Goal: Information Seeking & Learning: Learn about a topic

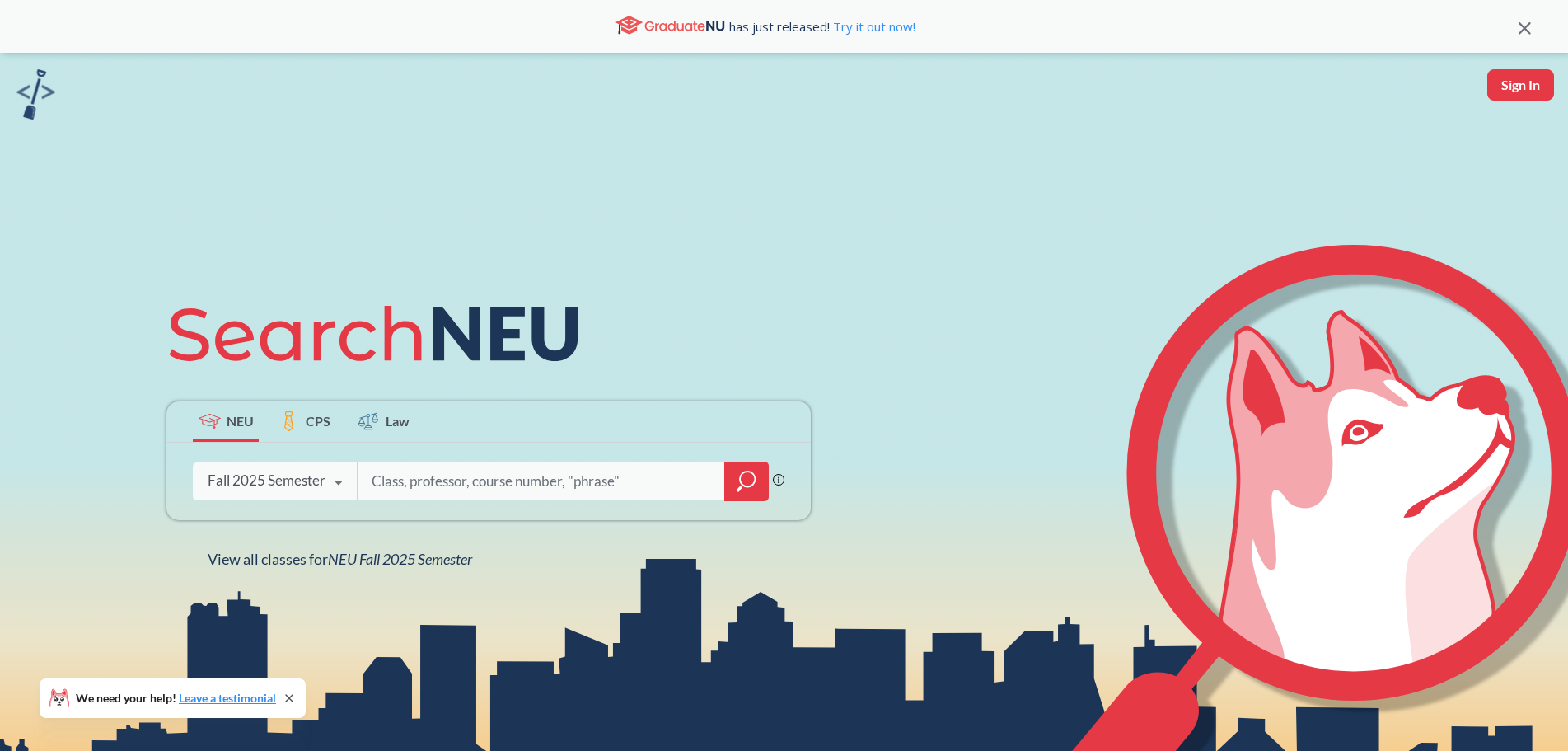
click at [312, 463] on div "Fall 2025 Semester Fall 2025 Semester Summer 2 2025 Semester Summer Full 2025 S…" at bounding box center [274, 481] width 164 height 41
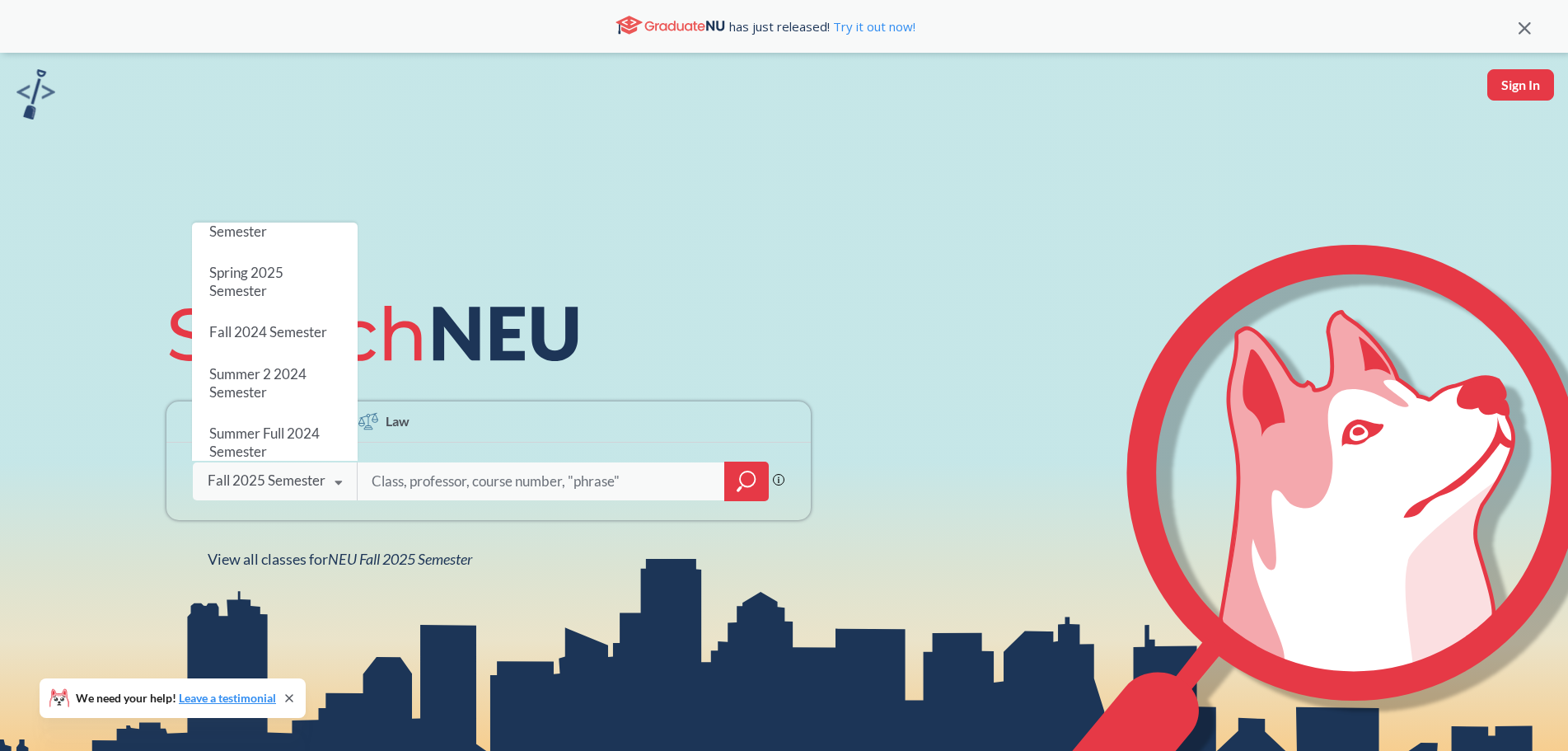
scroll to position [220, 0]
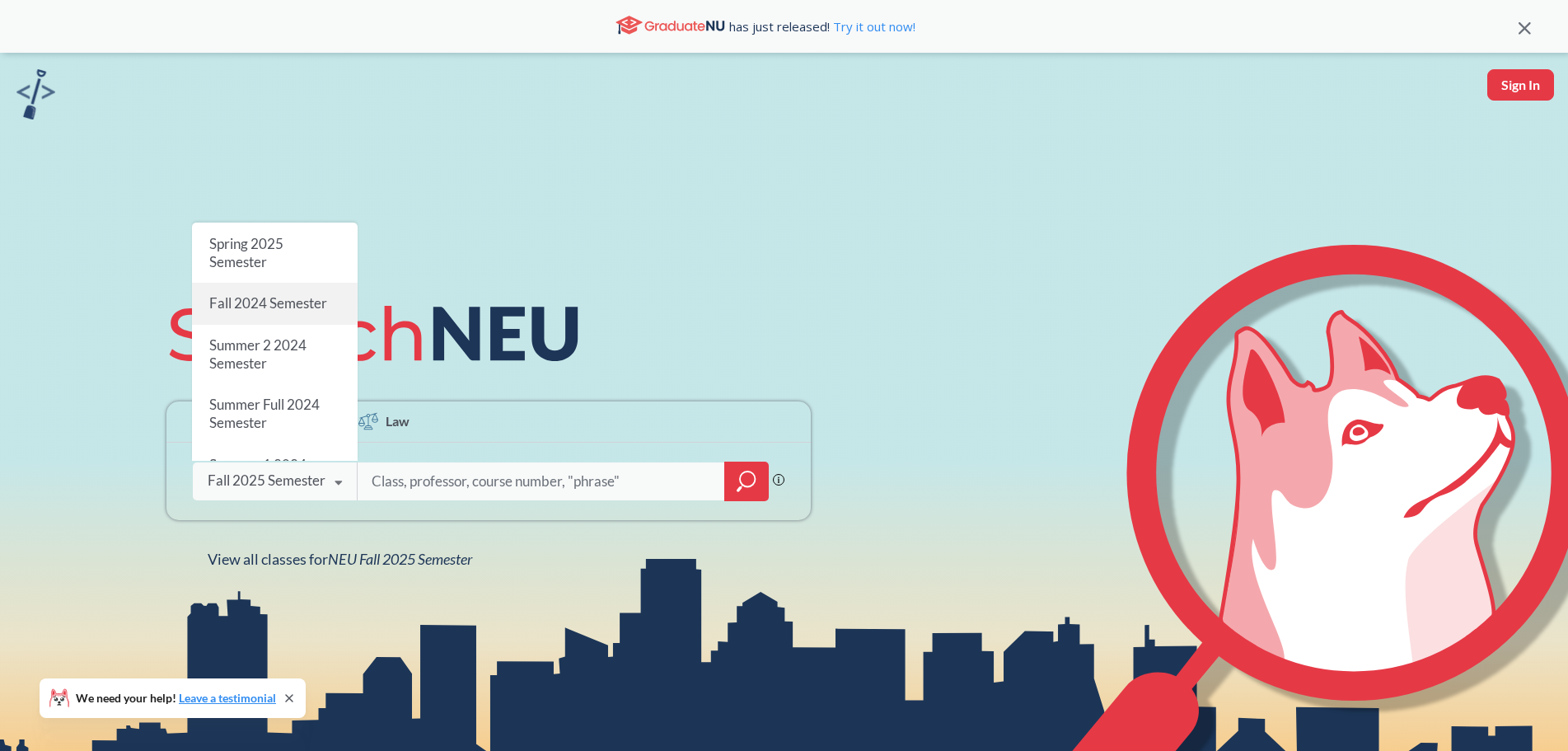
click at [278, 294] on span "Fall 2024 Semester" at bounding box center [267, 303] width 118 height 18
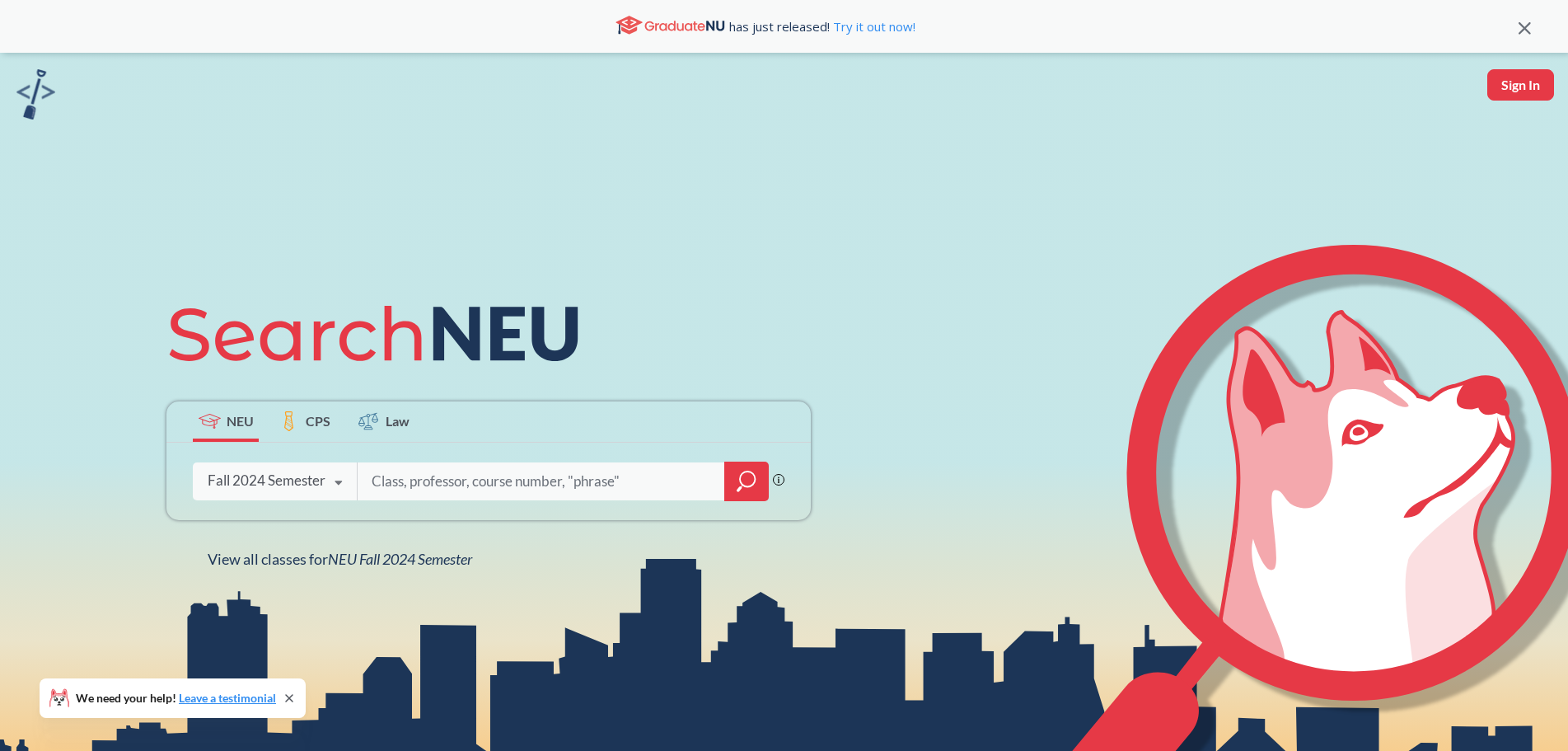
click at [491, 473] on input "search" at bounding box center [541, 482] width 342 height 35
type input "MATH 2321"
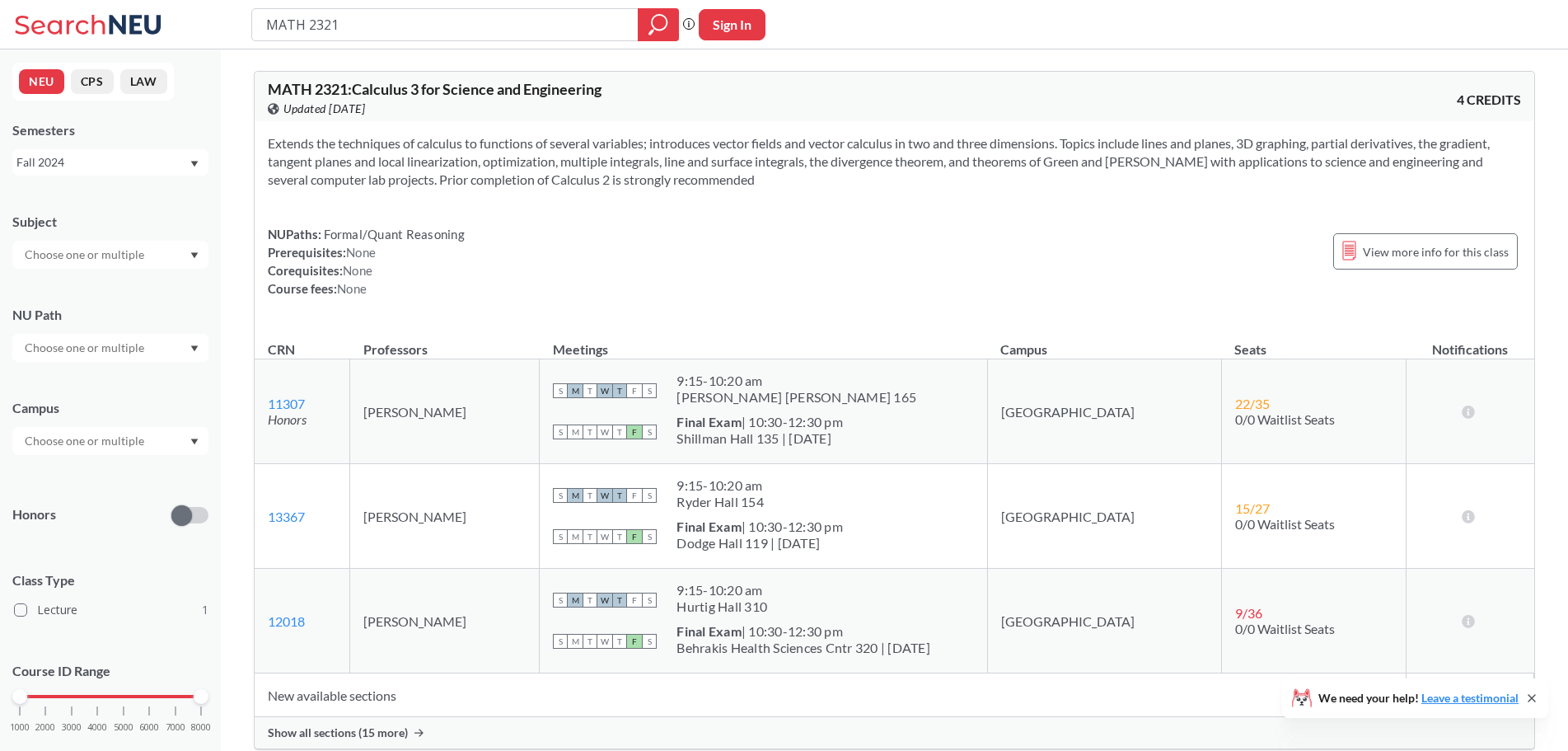
scroll to position [220, 0]
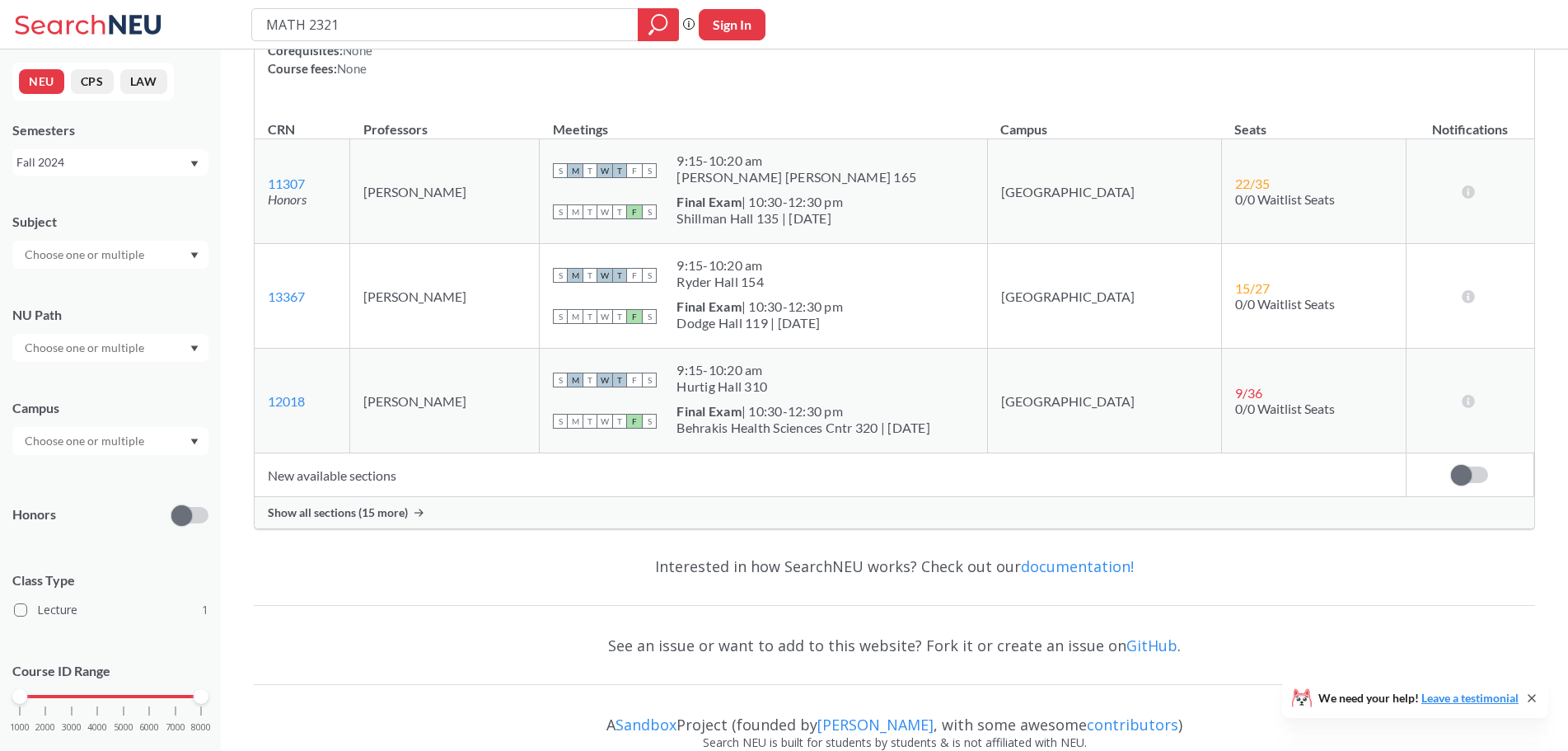
click at [422, 519] on div "Show all sections (15 more)" at bounding box center [895, 513] width 1280 height 31
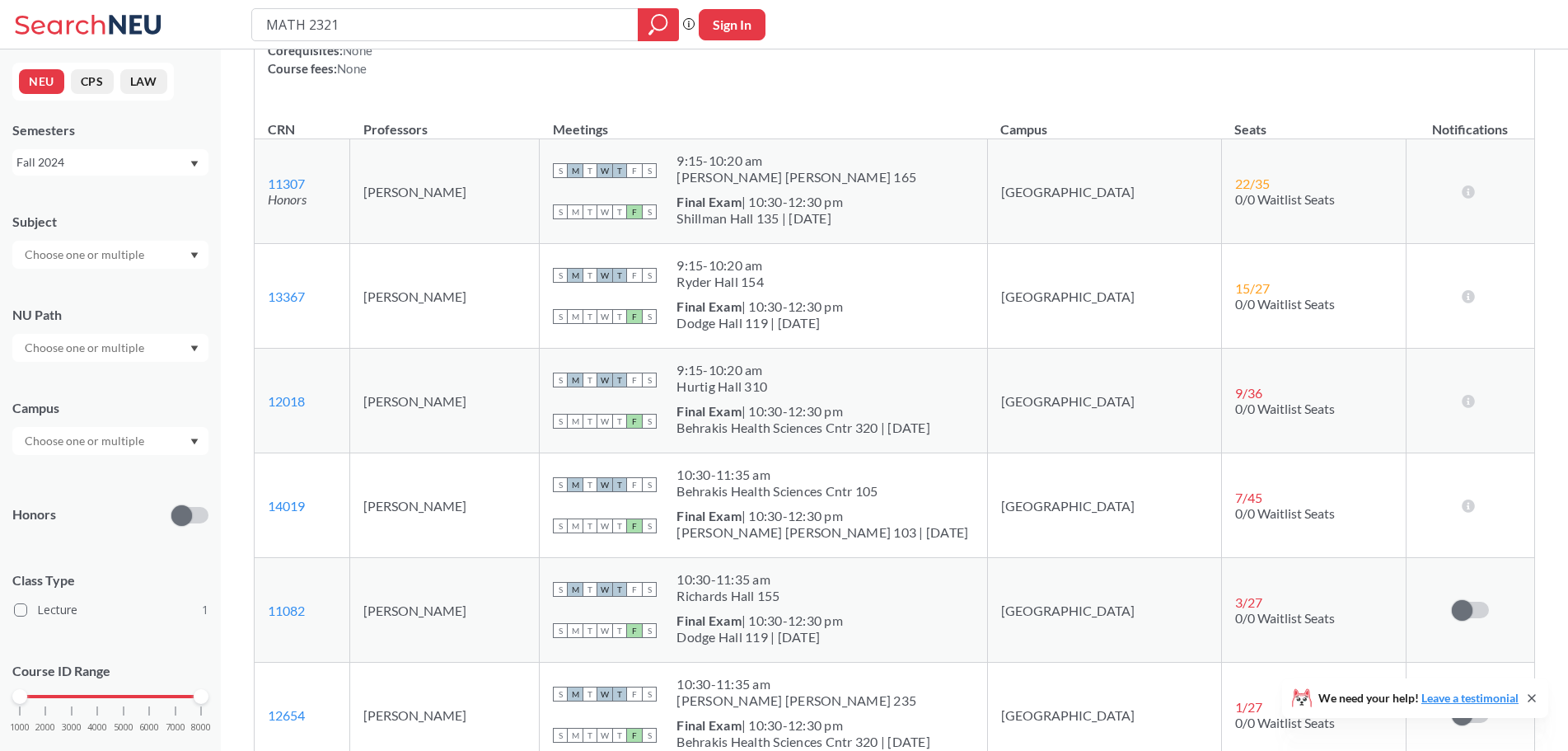
click at [445, 289] on td "[PERSON_NAME]" at bounding box center [445, 297] width 190 height 105
click at [128, 159] on div "Fall 2024" at bounding box center [102, 162] width 172 height 18
click at [110, 185] on div "Spring 2023" at bounding box center [111, 200] width 196 height 46
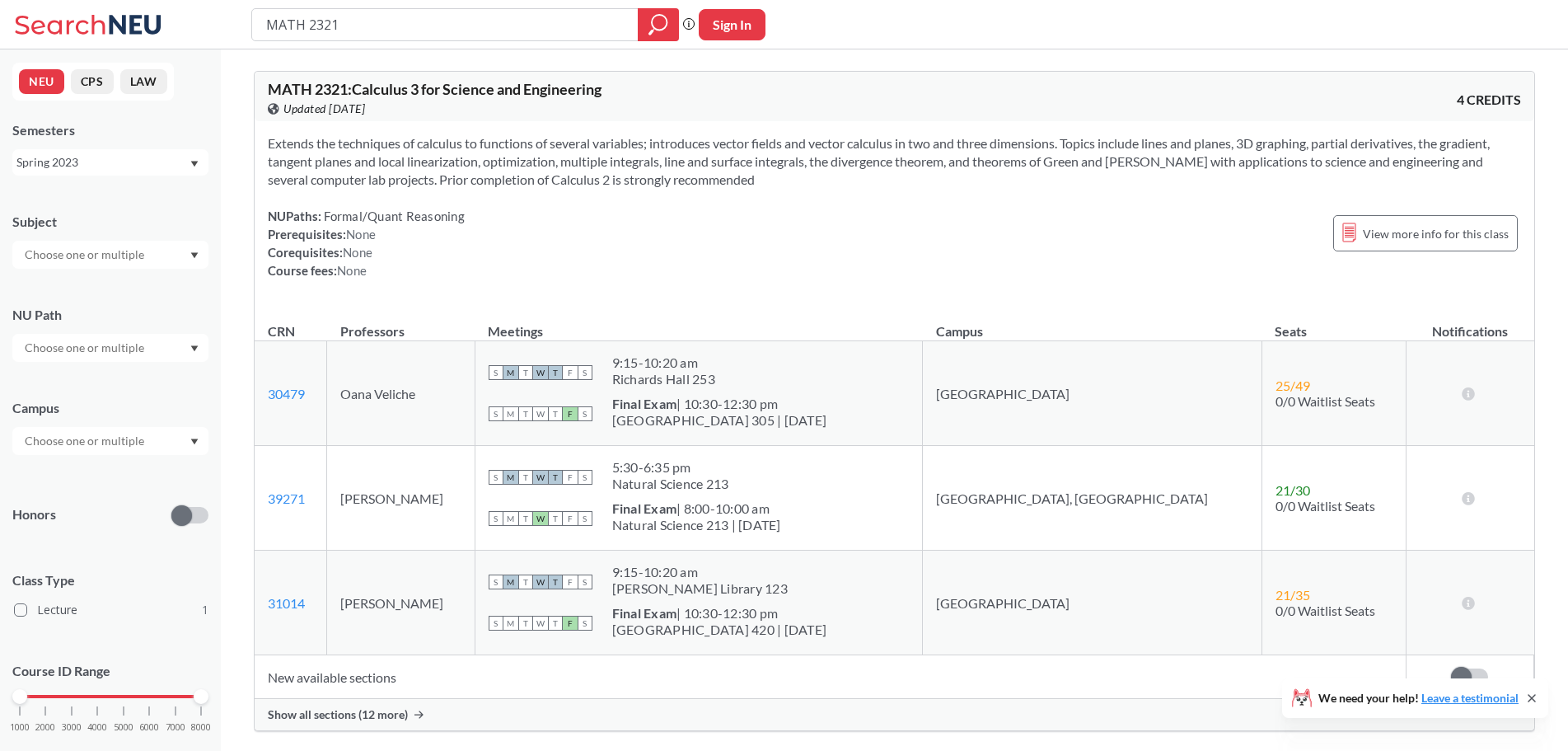
click at [426, 712] on div "Show all sections (12 more)" at bounding box center [895, 714] width 1280 height 31
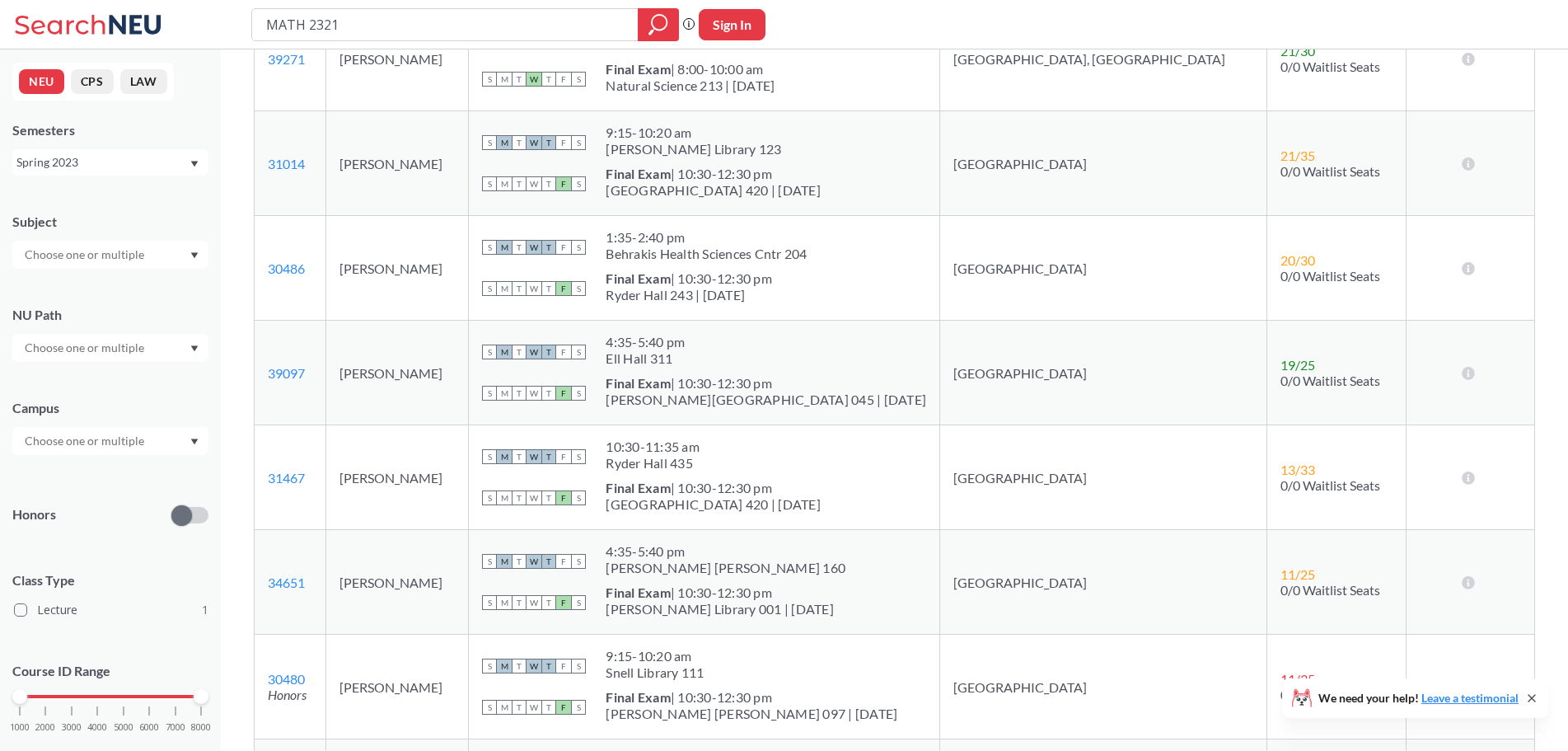
scroll to position [220, 0]
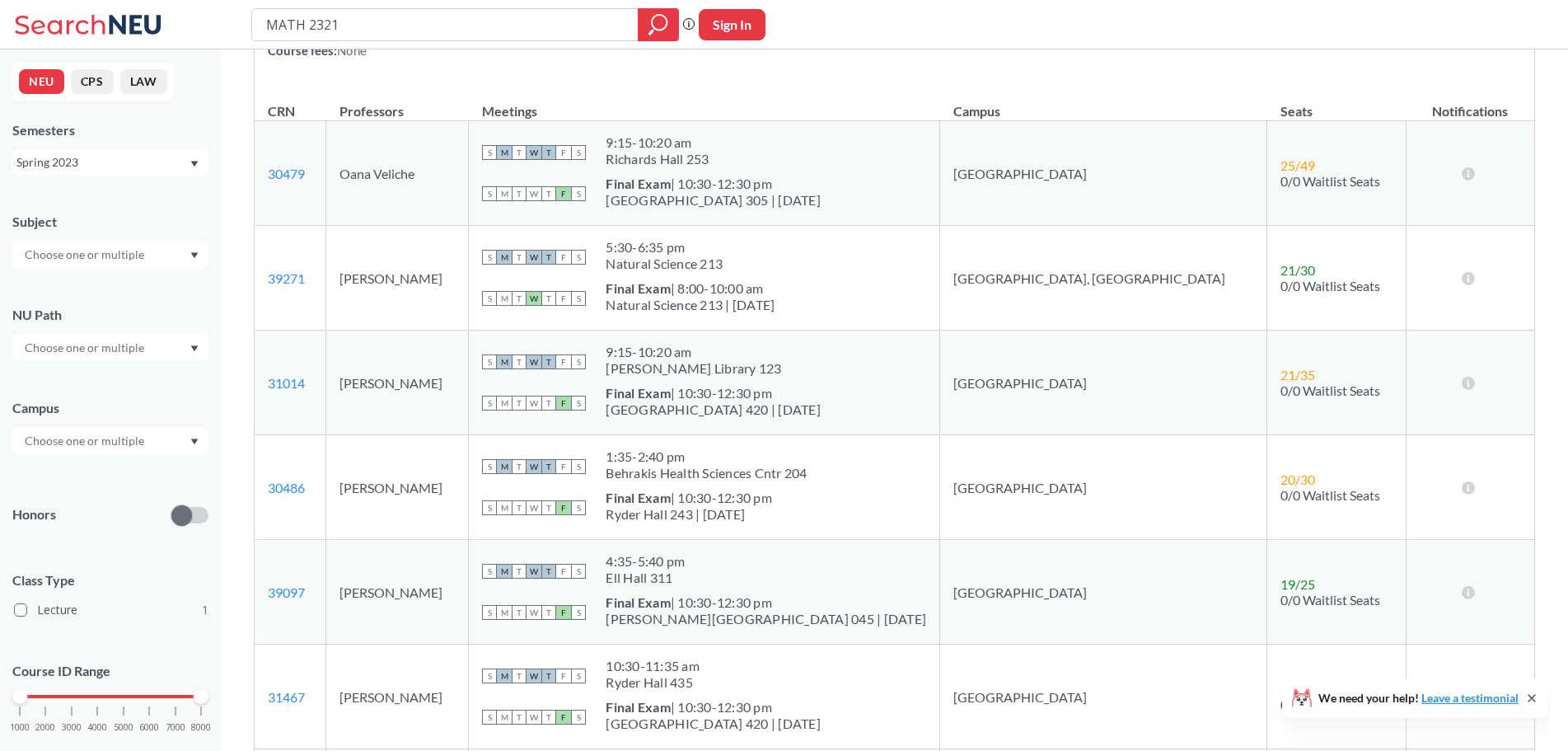
click at [441, 280] on td "[PERSON_NAME]" at bounding box center [397, 278] width 143 height 105
drag, startPoint x: 450, startPoint y: 274, endPoint x: 380, endPoint y: 276, distance: 70.0
click at [380, 276] on td "[PERSON_NAME]" at bounding box center [397, 278] width 143 height 105
click at [1087, 165] on td "[GEOGRAPHIC_DATA]" at bounding box center [1104, 174] width 327 height 105
click at [1074, 396] on td "[GEOGRAPHIC_DATA]" at bounding box center [1104, 383] width 327 height 105
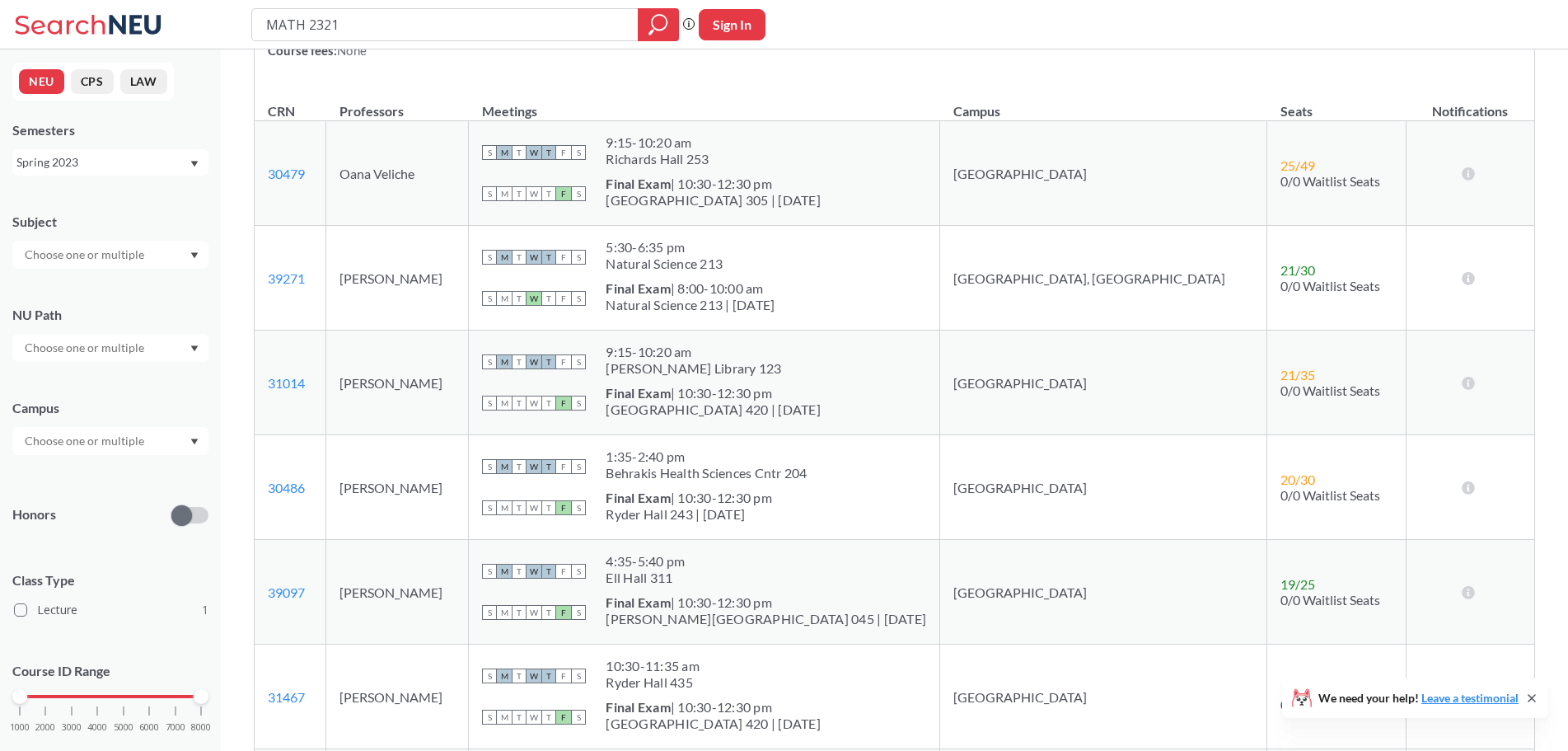
drag, startPoint x: 485, startPoint y: 496, endPoint x: 427, endPoint y: 487, distance: 58.7
click at [427, 487] on td "[PERSON_NAME]" at bounding box center [397, 487] width 143 height 105
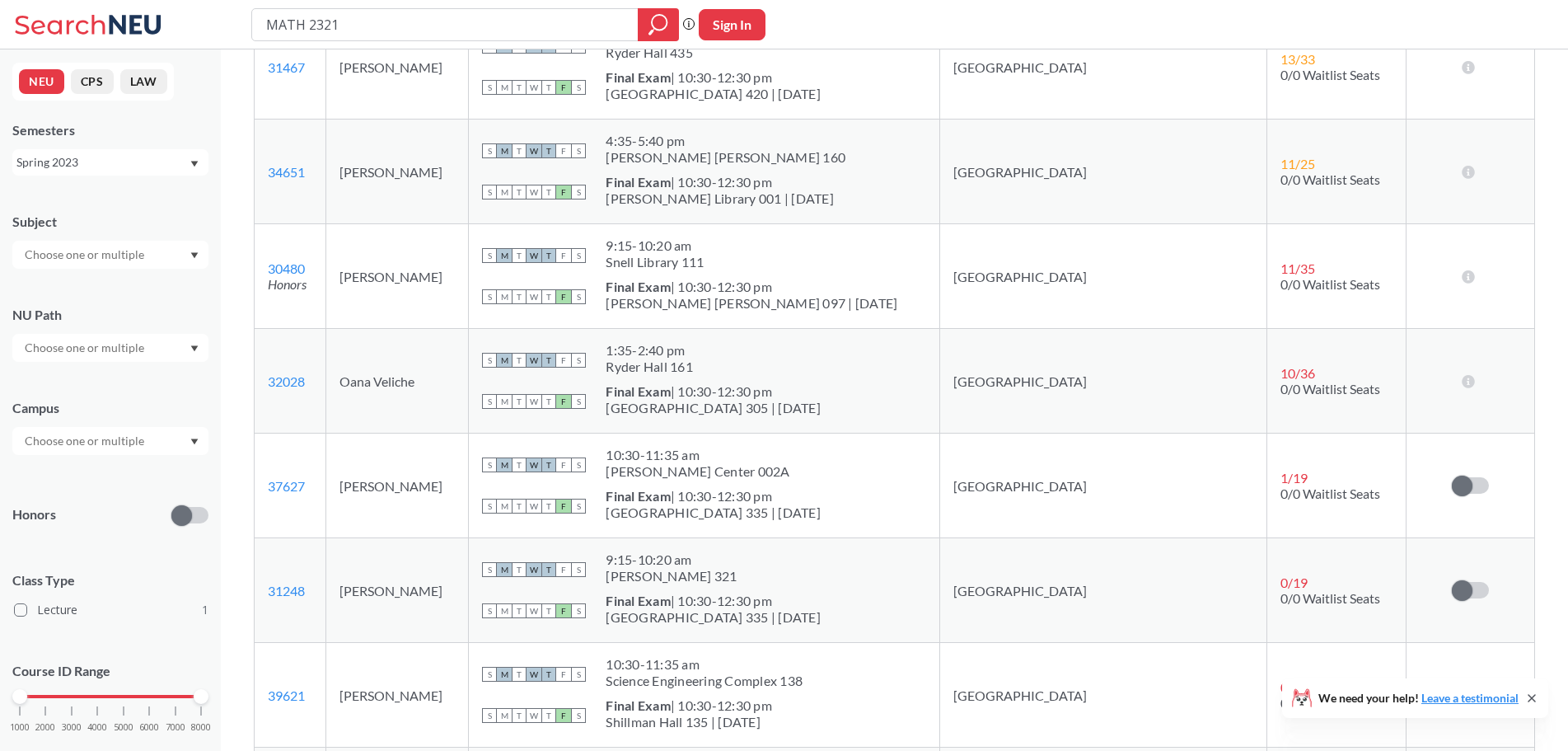
scroll to position [879, 0]
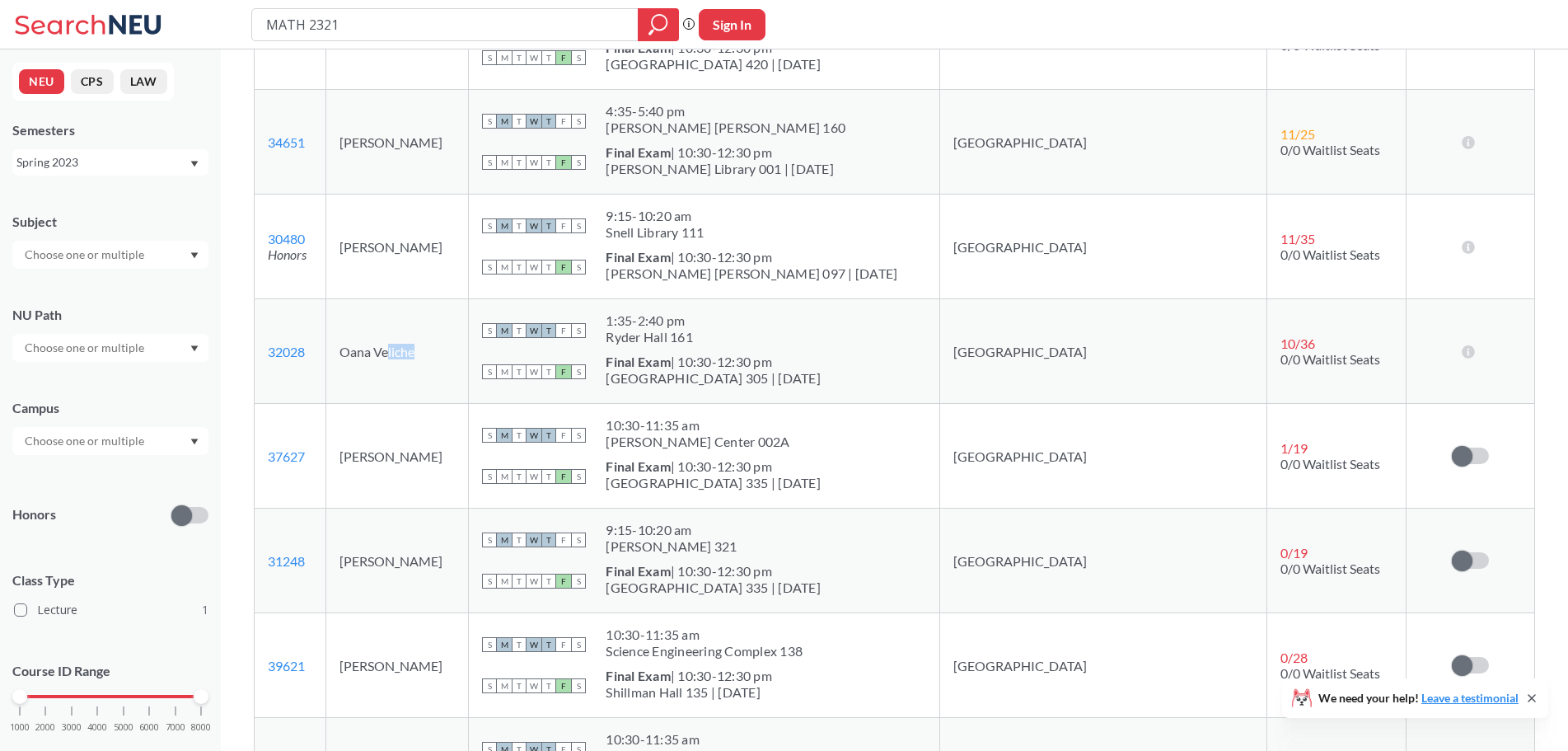
drag, startPoint x: 446, startPoint y: 350, endPoint x: 408, endPoint y: 351, distance: 38.0
click at [410, 350] on td "Oana Veliche" at bounding box center [397, 352] width 143 height 105
drag, startPoint x: 441, startPoint y: 455, endPoint x: 393, endPoint y: 450, distance: 48.3
click at [393, 450] on td "[PERSON_NAME]" at bounding box center [397, 456] width 143 height 105
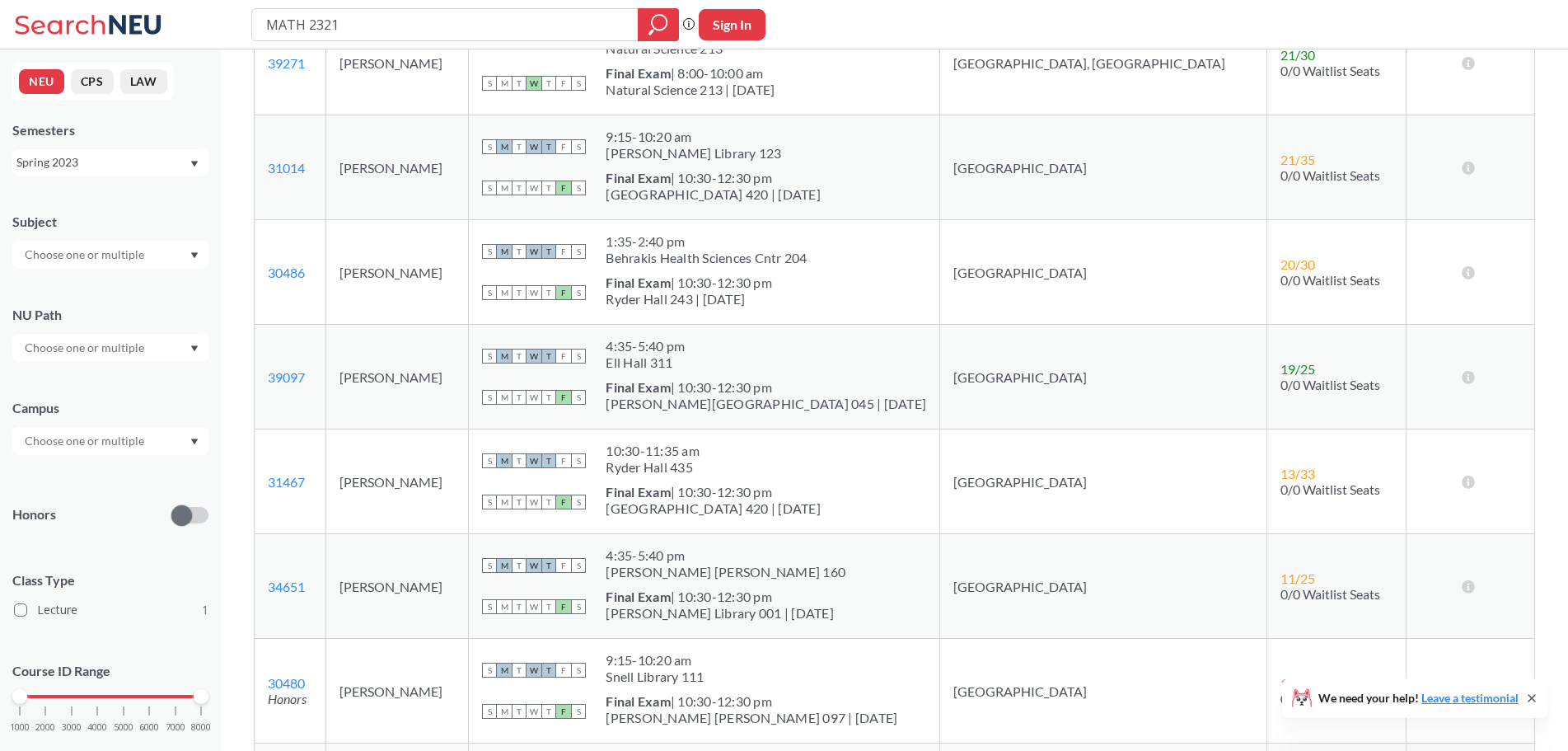
scroll to position [0, 0]
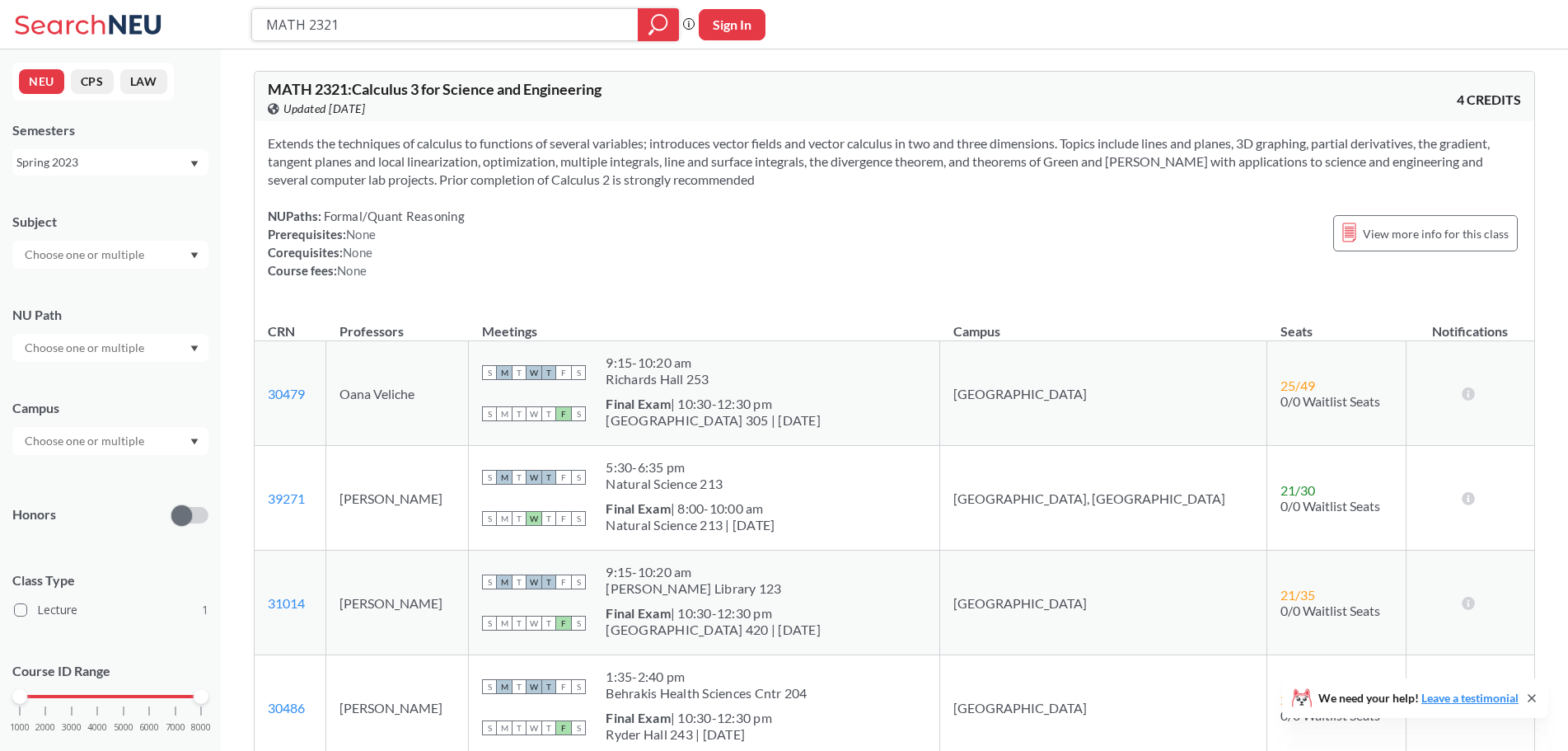
click at [423, 21] on input "MATH 2321" at bounding box center [445, 24] width 362 height 28
type input "MATH 2341"
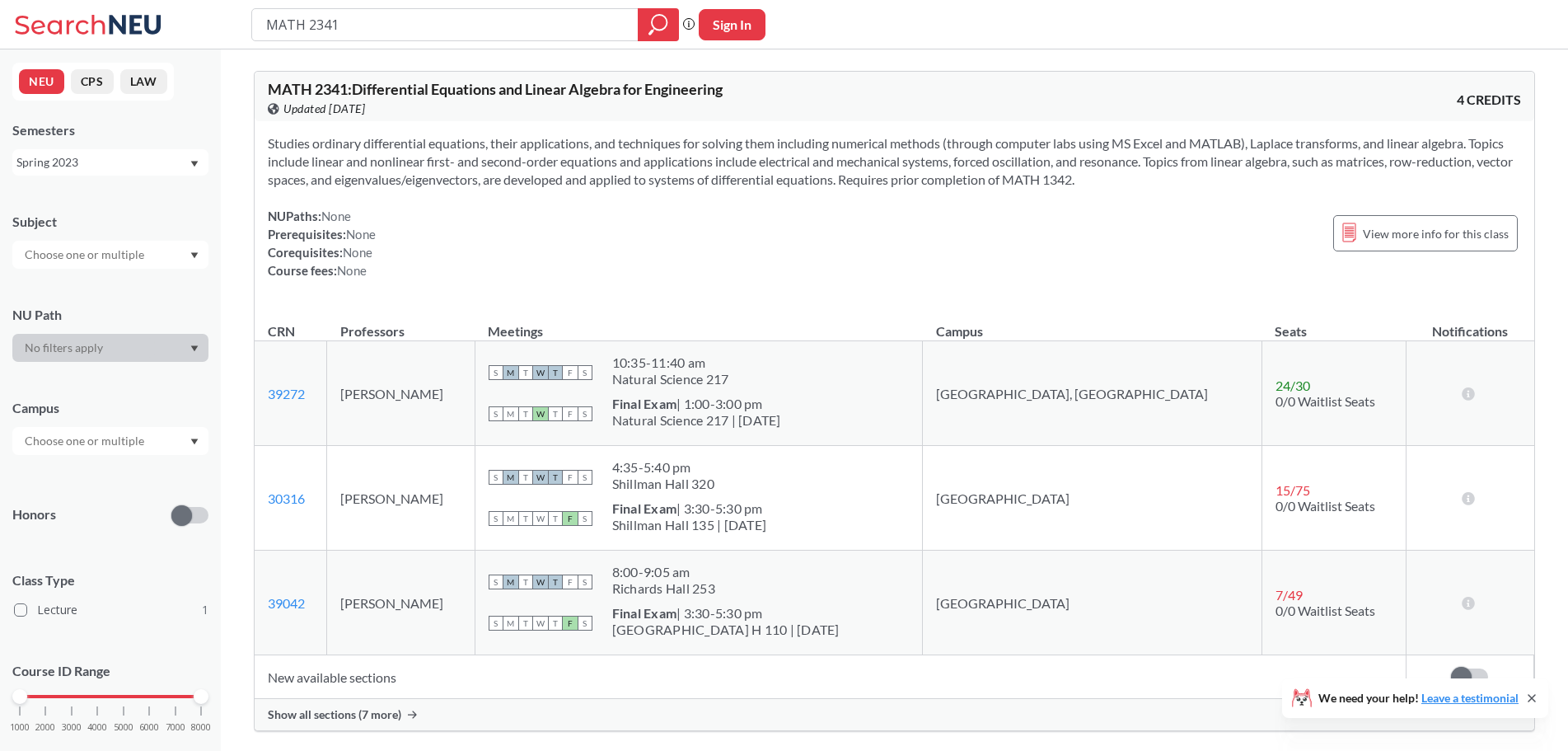
click at [115, 151] on div "Spring 2023" at bounding box center [111, 161] width 196 height 26
click at [110, 220] on div "Fall 2022" at bounding box center [114, 219] width 186 height 18
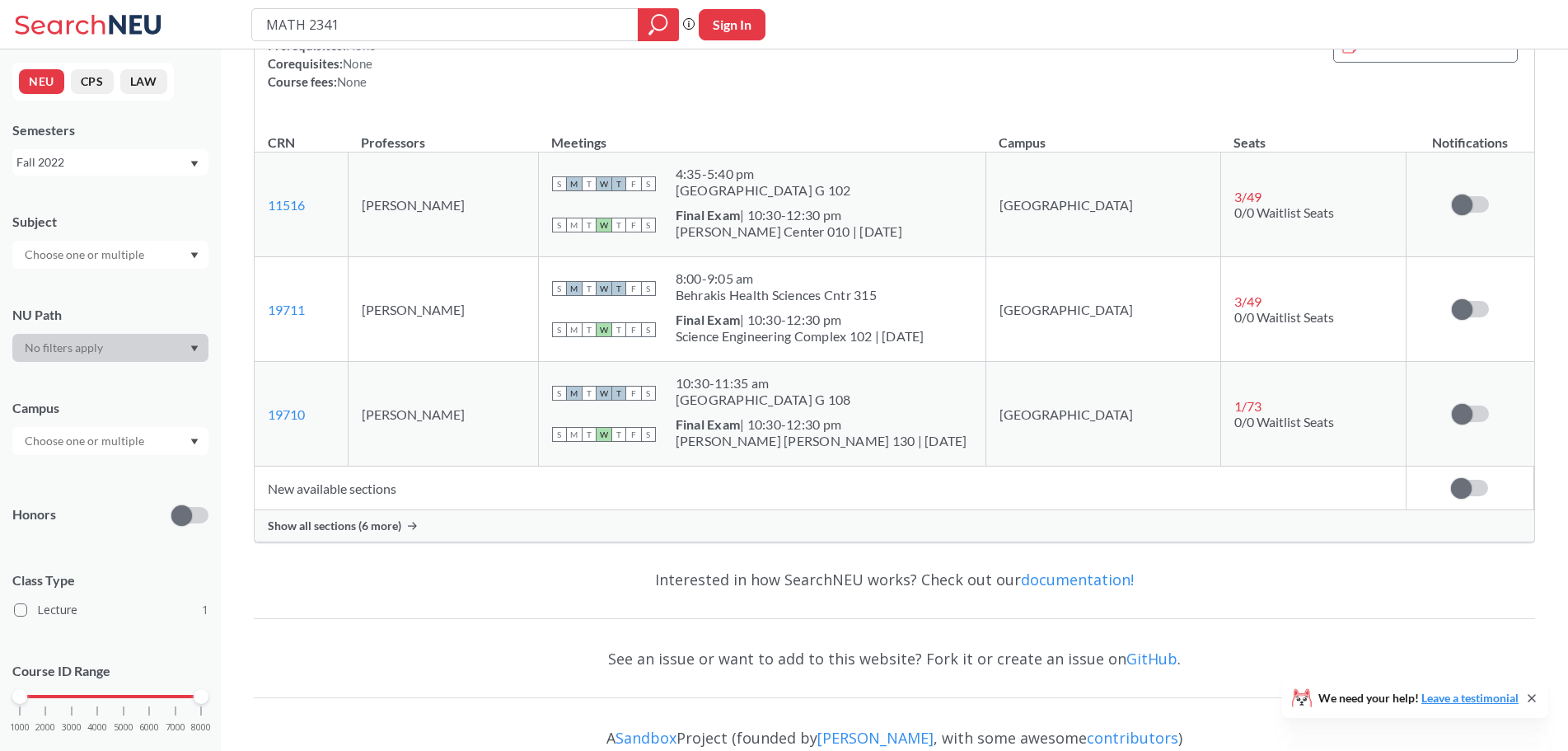
scroll to position [220, 0]
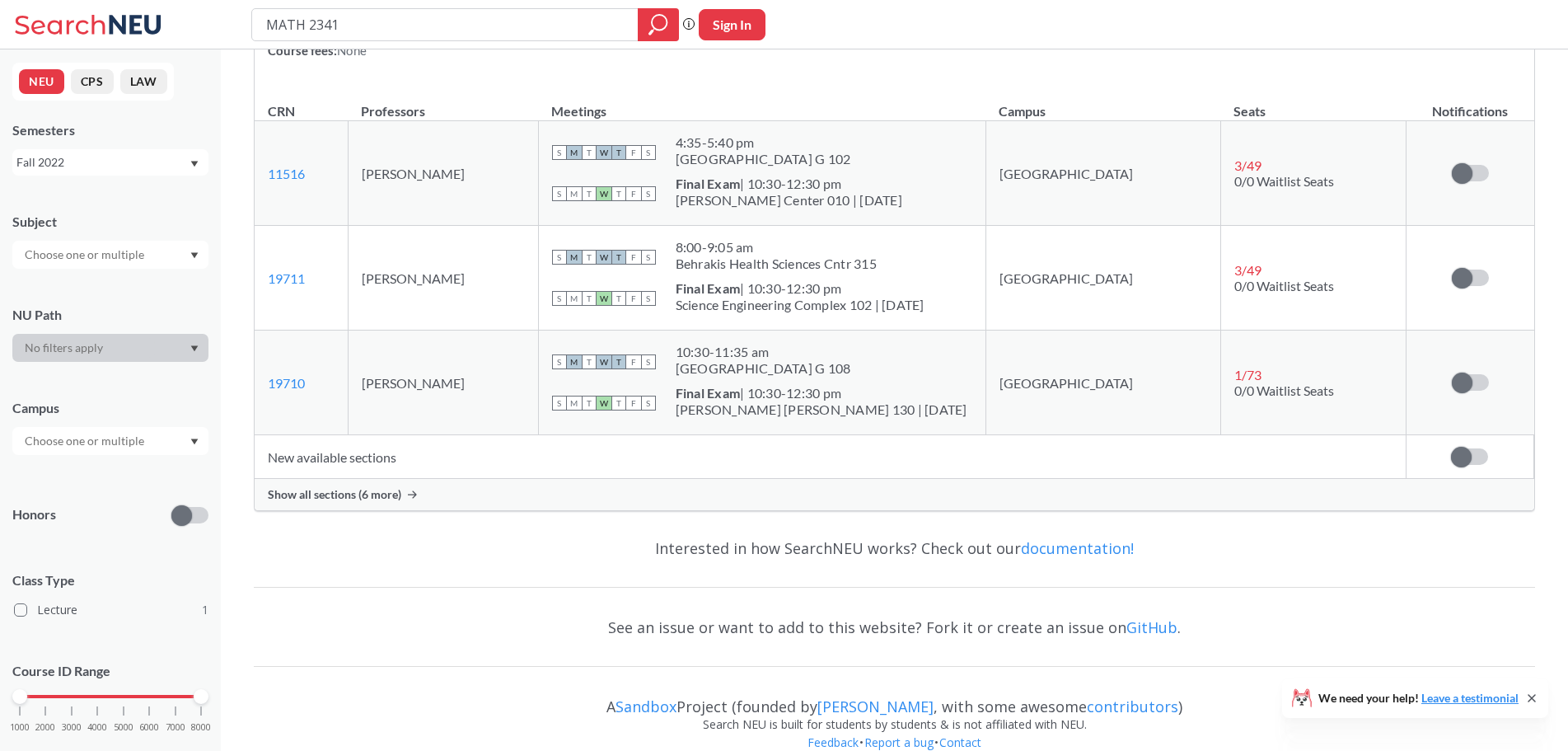
click at [476, 492] on div "Show all sections (6 more)" at bounding box center [895, 494] width 1280 height 31
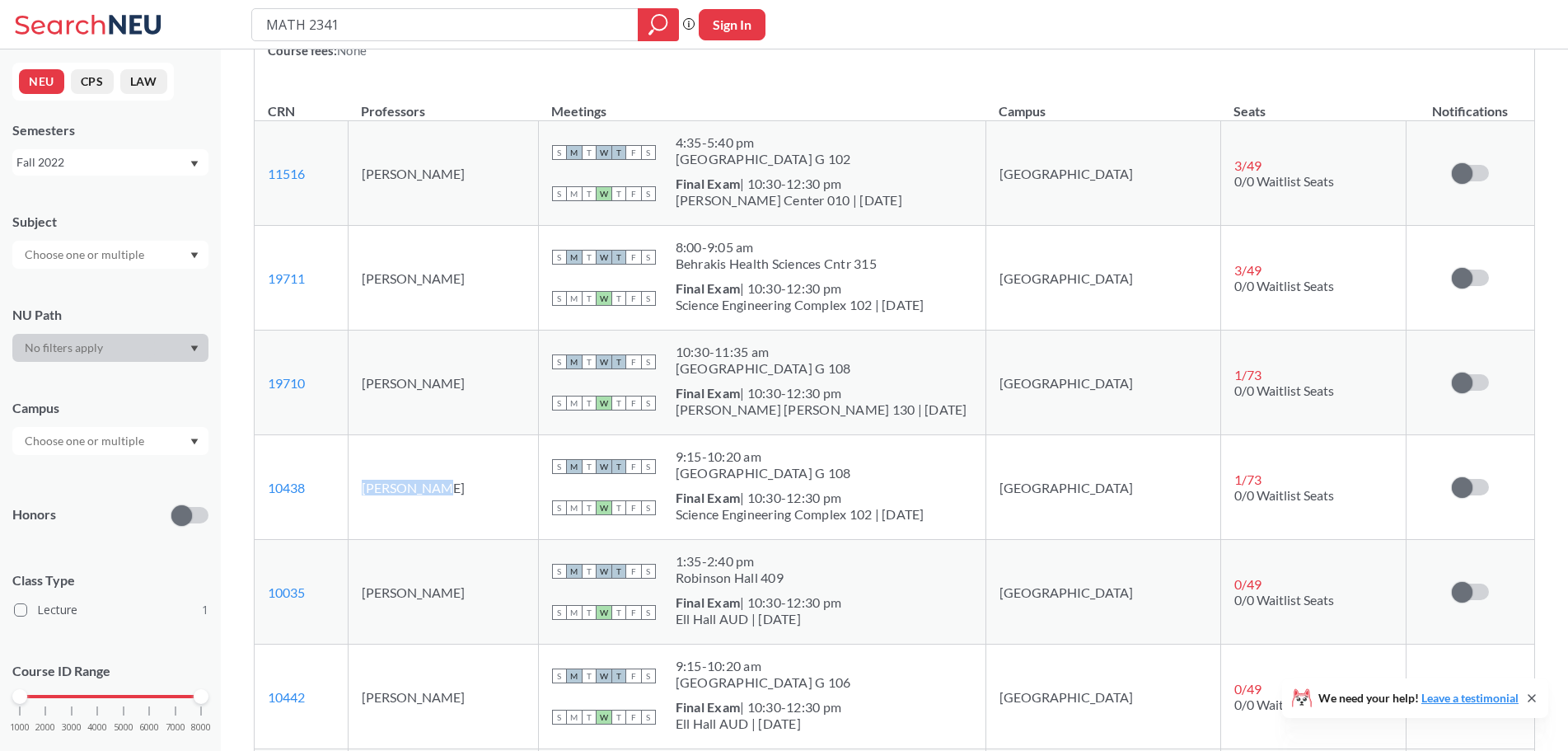
drag, startPoint x: 461, startPoint y: 488, endPoint x: 391, endPoint y: 493, distance: 70.2
click at [391, 493] on td "[PERSON_NAME]" at bounding box center [443, 487] width 191 height 105
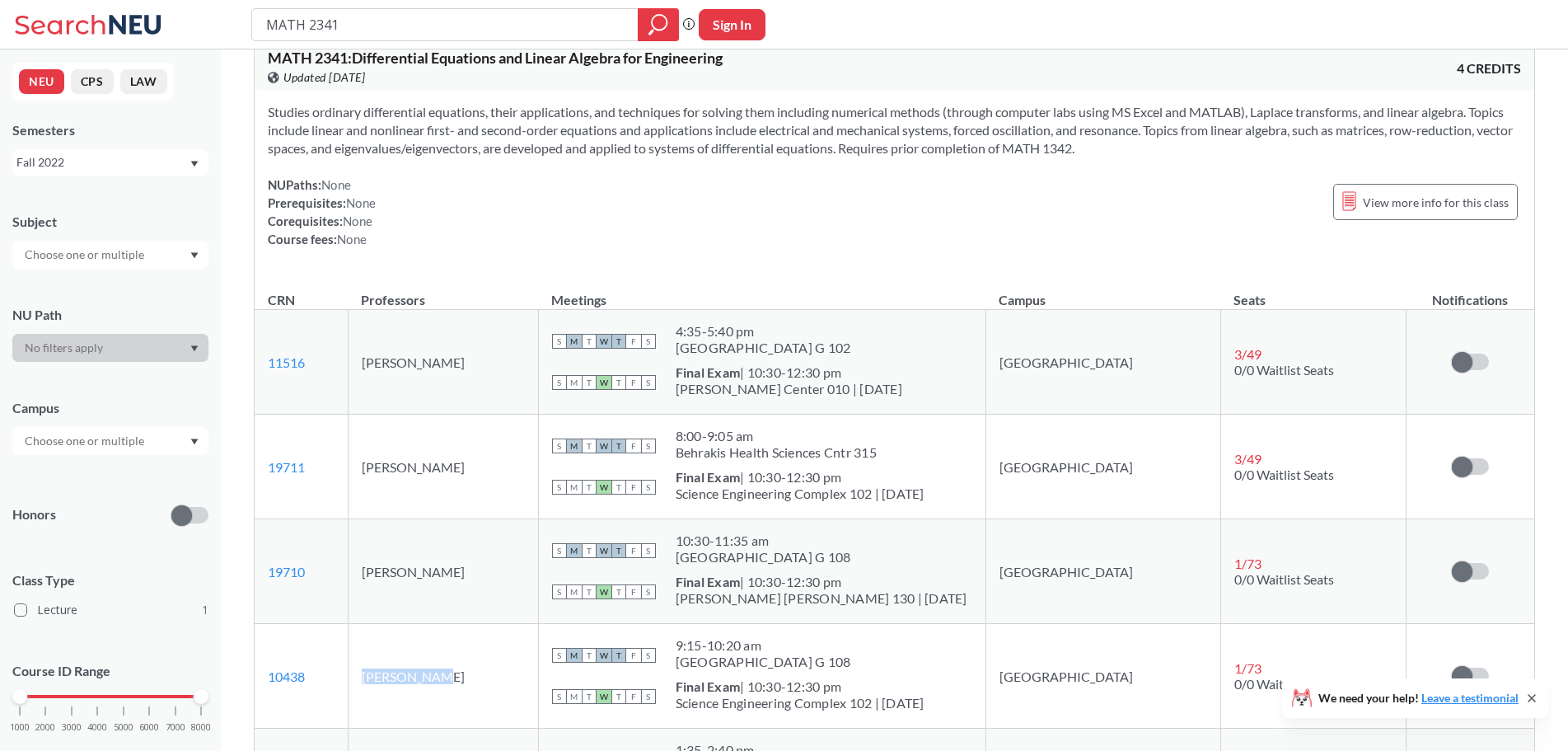
scroll to position [0, 0]
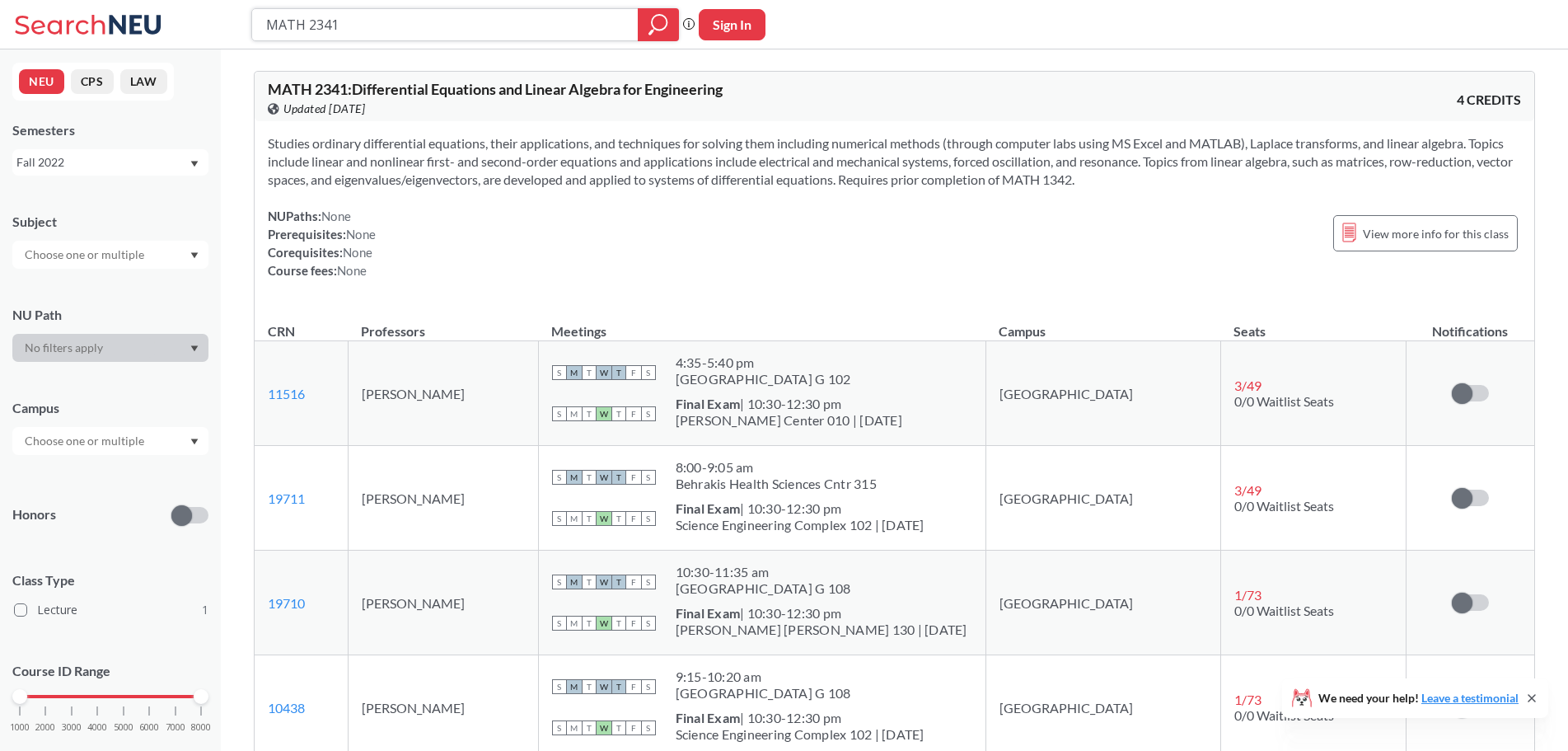
click at [342, 18] on input "MATH 2341" at bounding box center [445, 24] width 362 height 28
type input "MATH 2321"
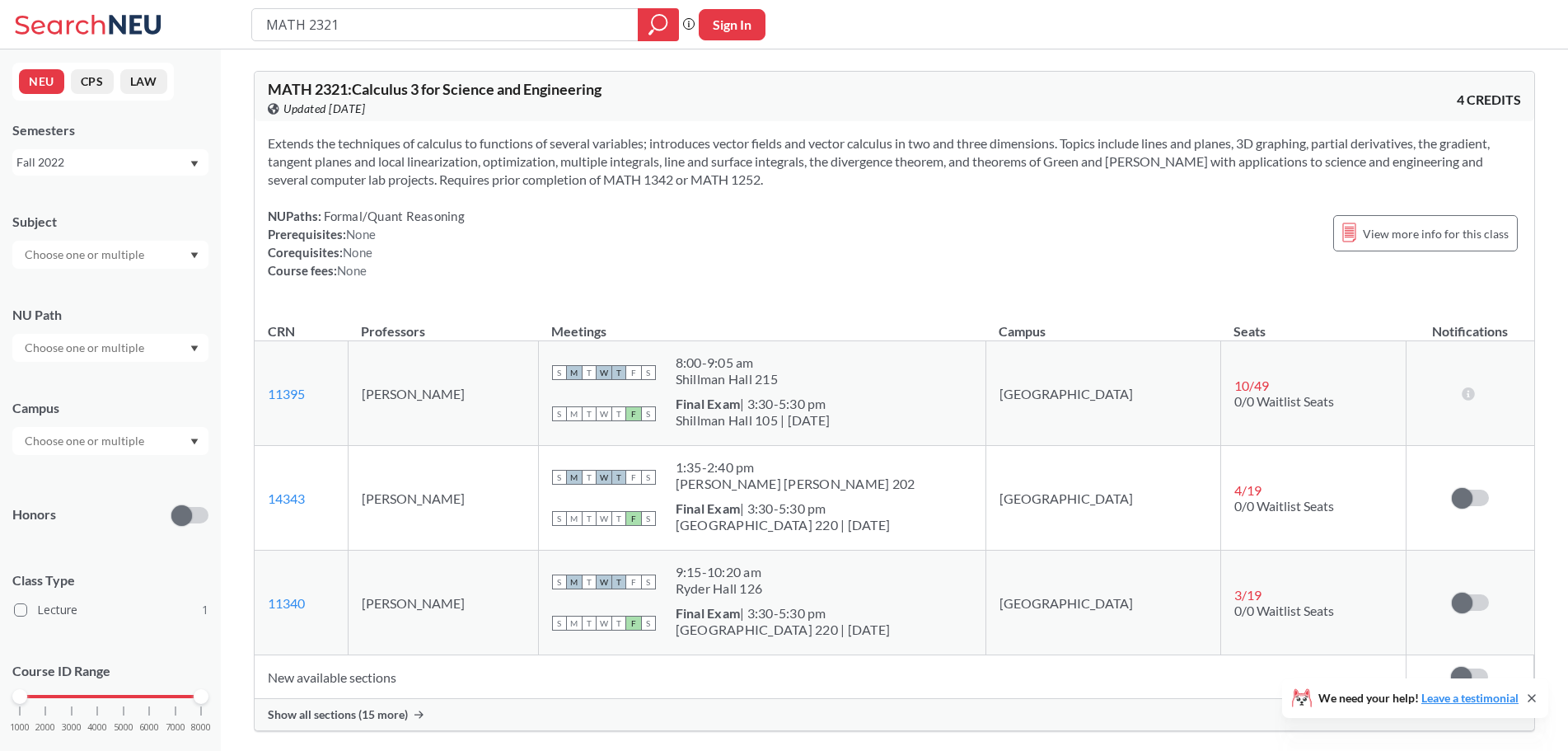
click at [145, 165] on div "Fall 2022" at bounding box center [102, 162] width 172 height 18
click at [109, 221] on div "Fall 2023" at bounding box center [114, 212] width 186 height 18
click at [132, 169] on div "Fall 2023" at bounding box center [102, 162] width 172 height 18
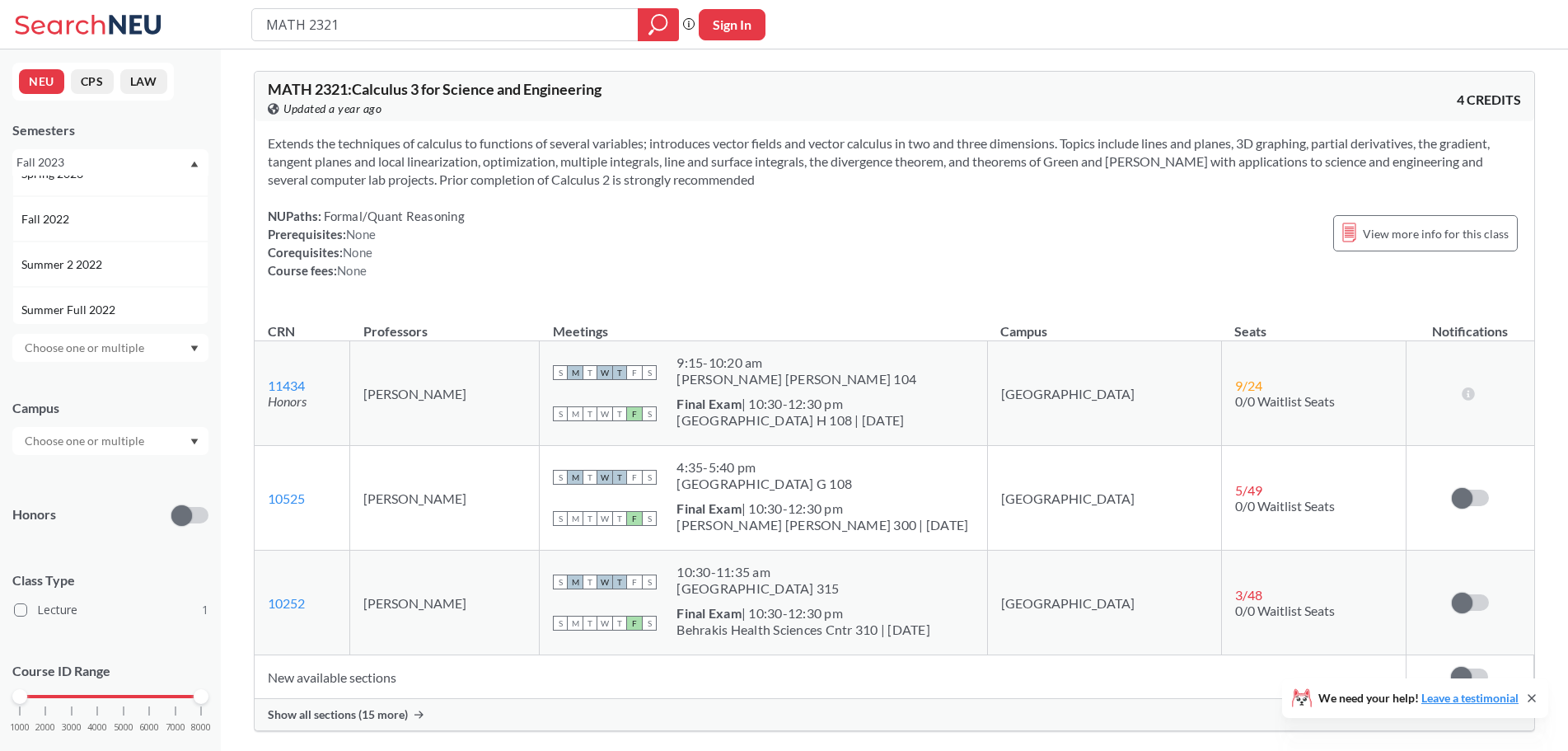
scroll to position [585, 0]
click at [151, 242] on div "Spring 2023" at bounding box center [114, 248] width 186 height 18
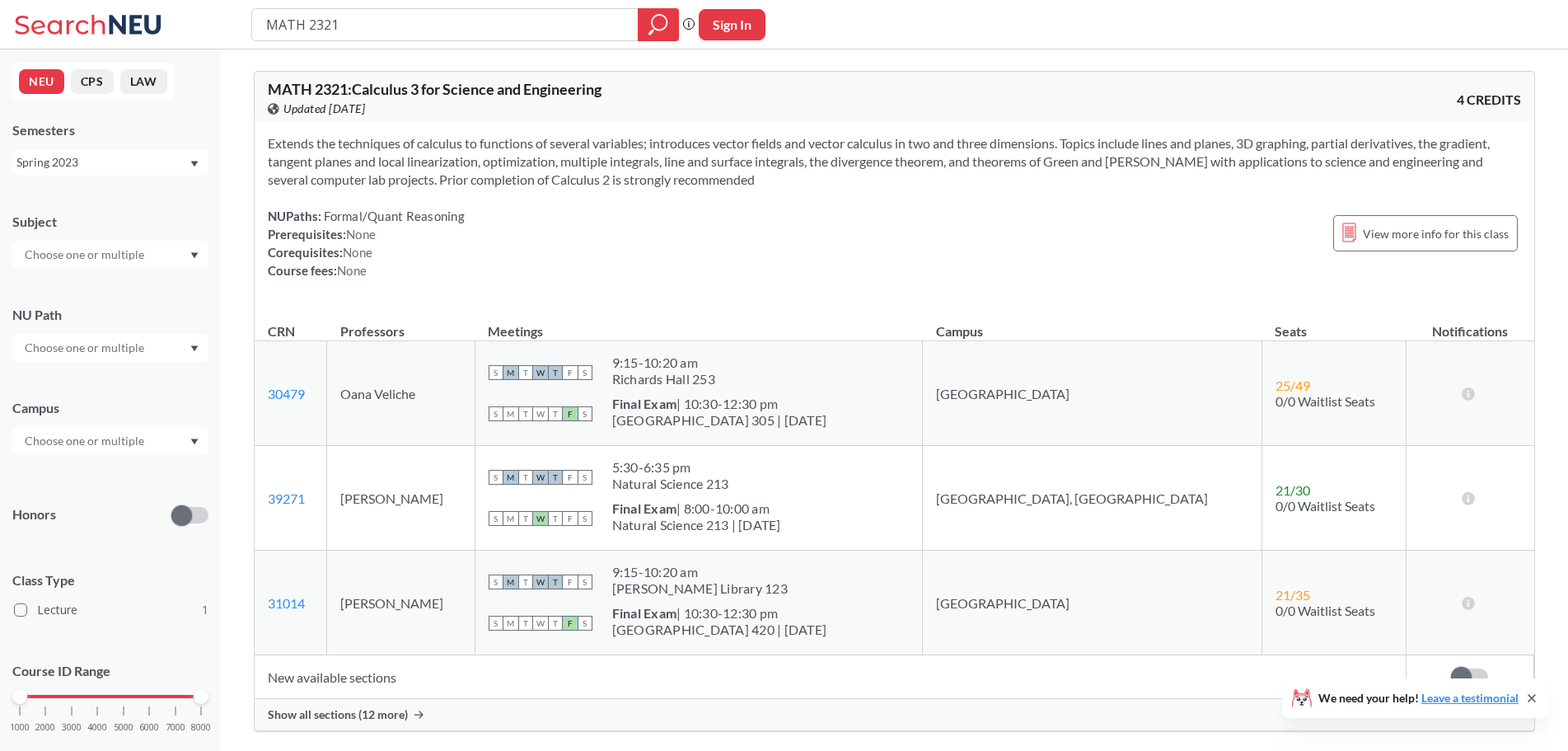
scroll to position [220, 0]
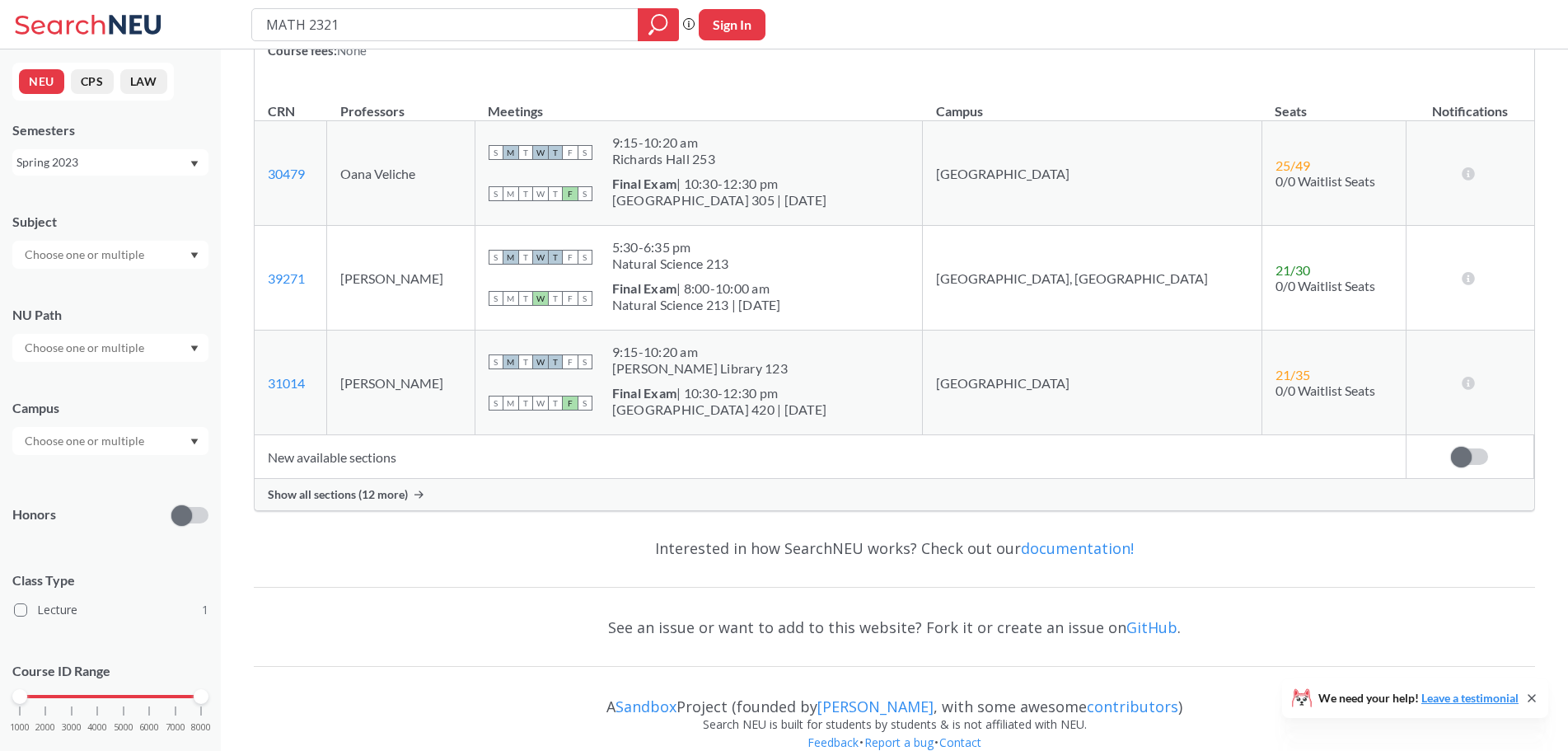
click at [428, 496] on div "Show all sections (12 more)" at bounding box center [895, 494] width 1280 height 31
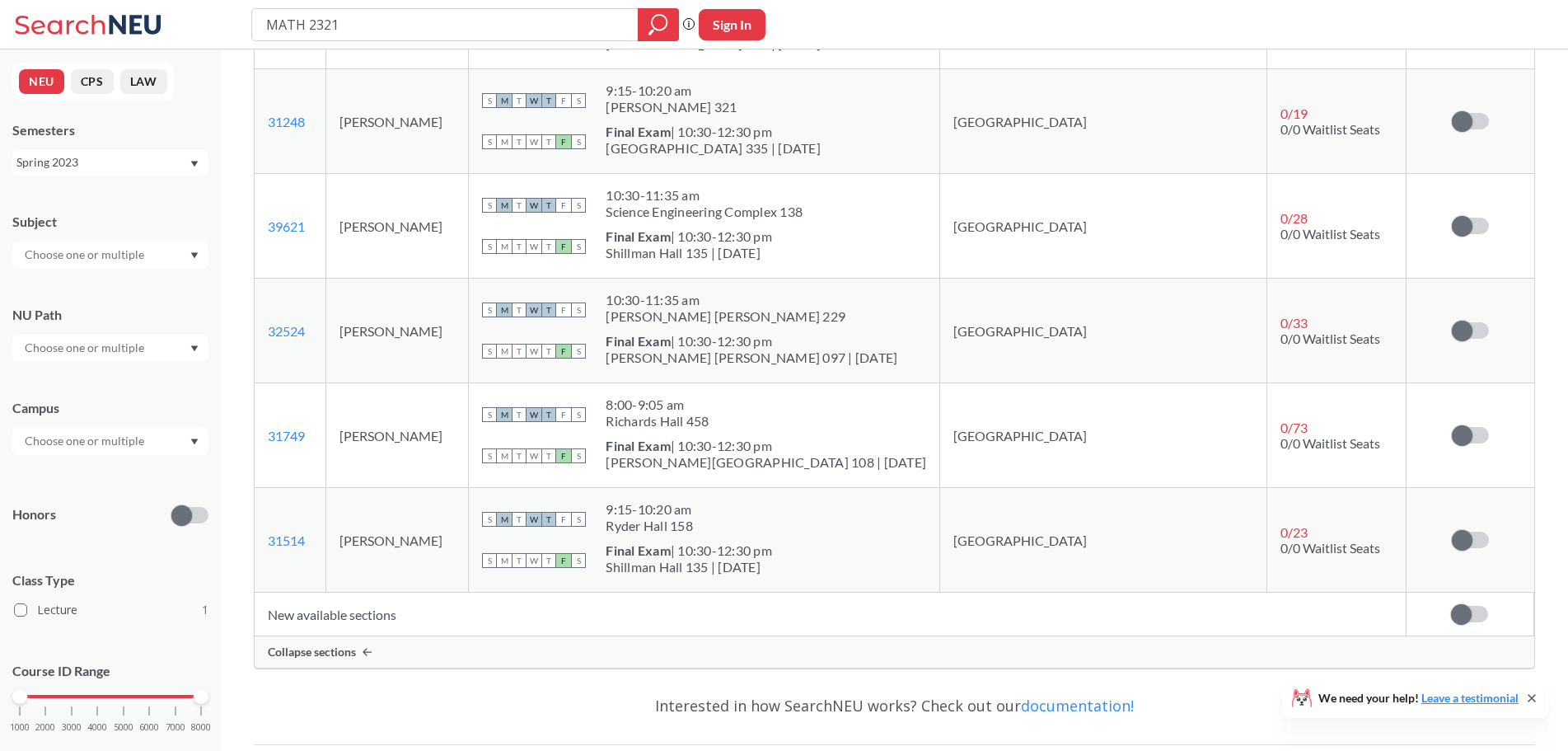
scroll to position [879, 0]
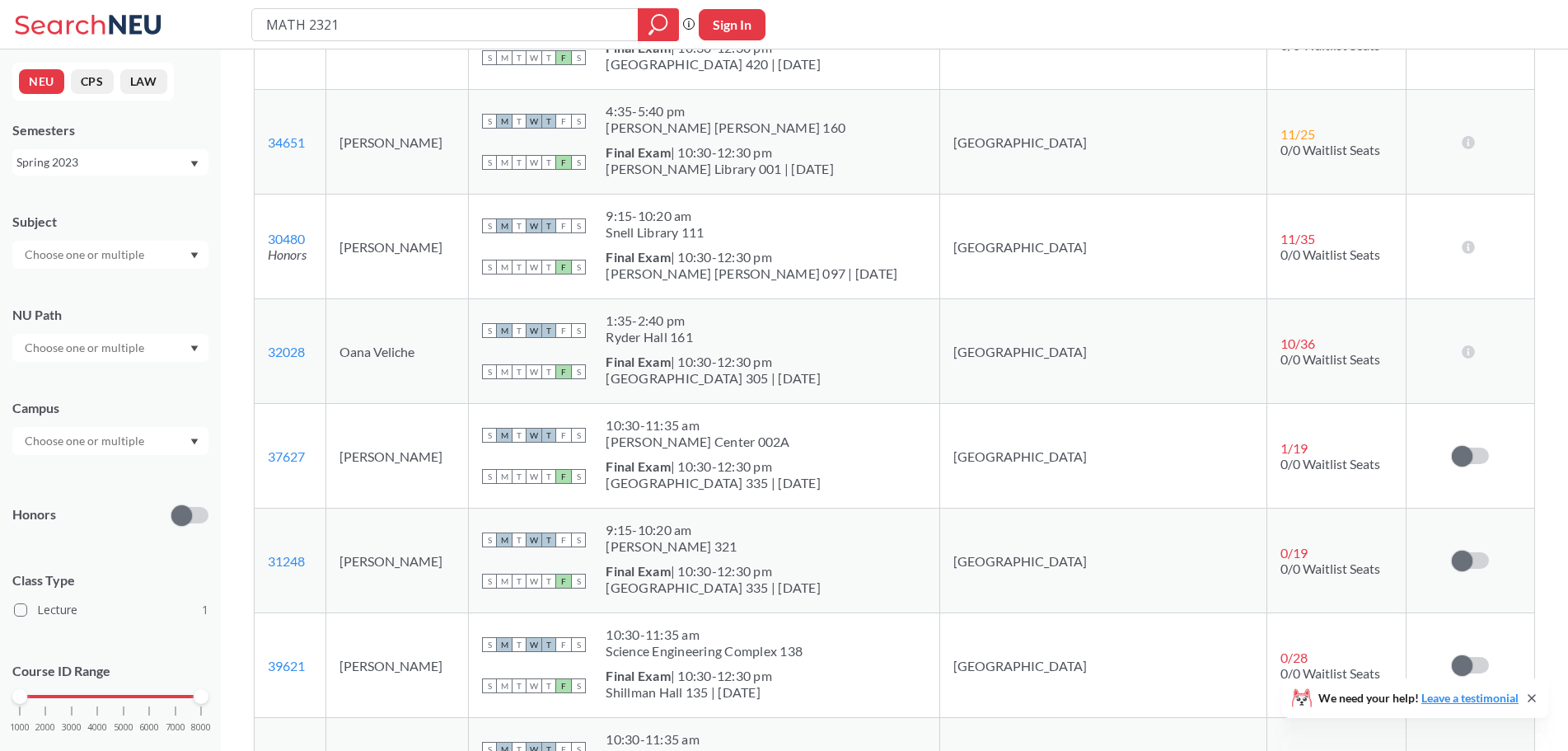
click at [160, 173] on div "Spring 2023" at bounding box center [111, 161] width 196 height 26
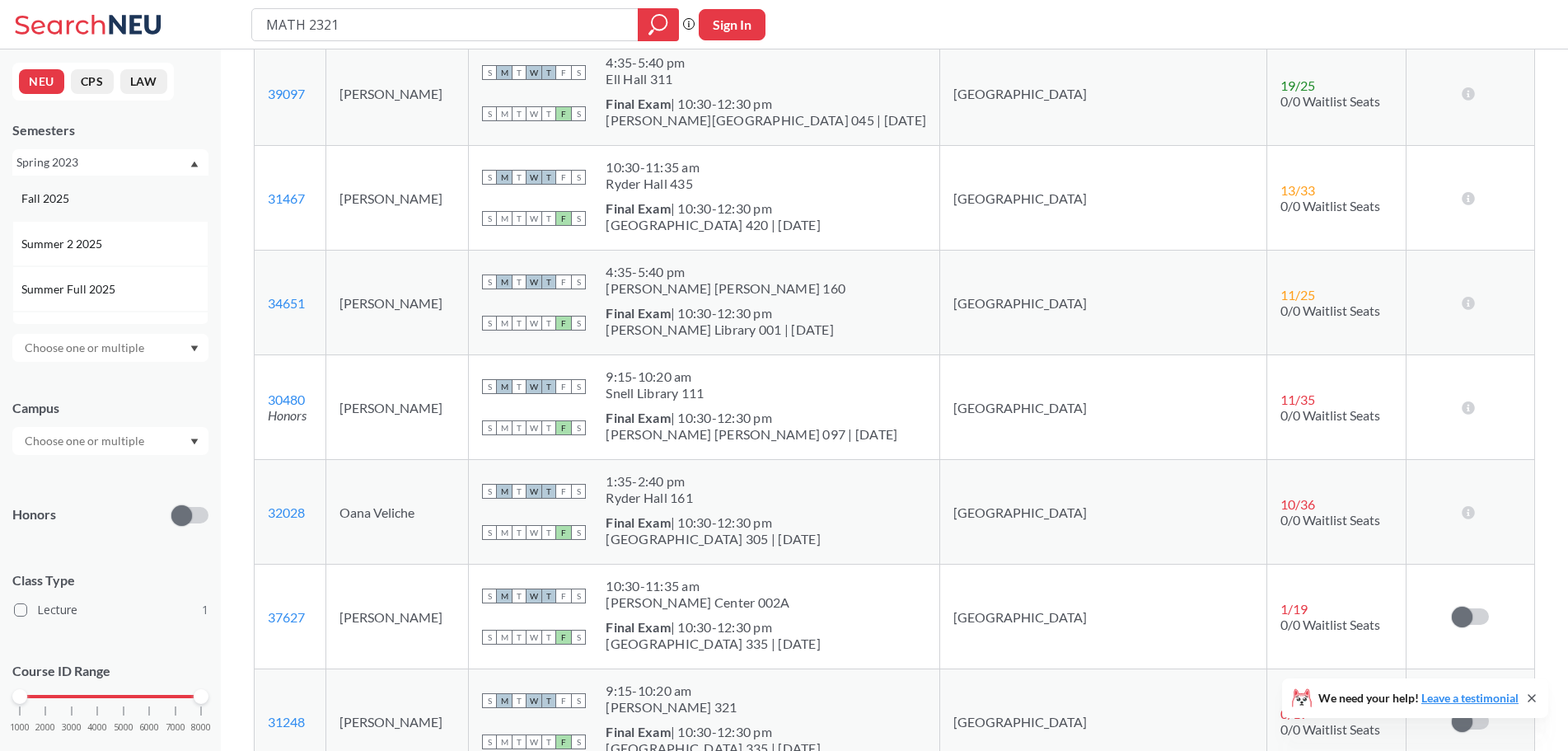
scroll to position [660, 0]
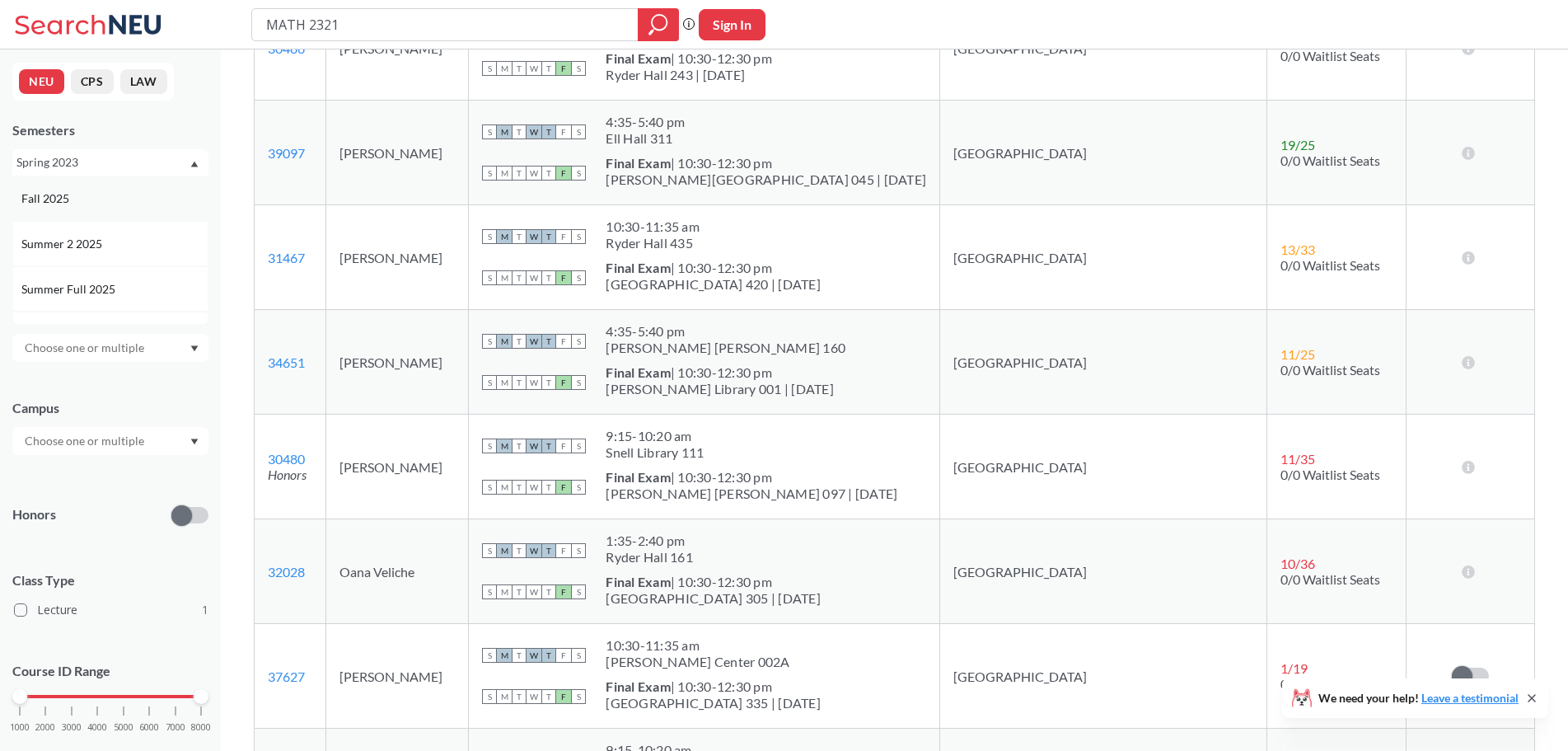
click at [144, 201] on div "Fall 2025" at bounding box center [114, 198] width 186 height 18
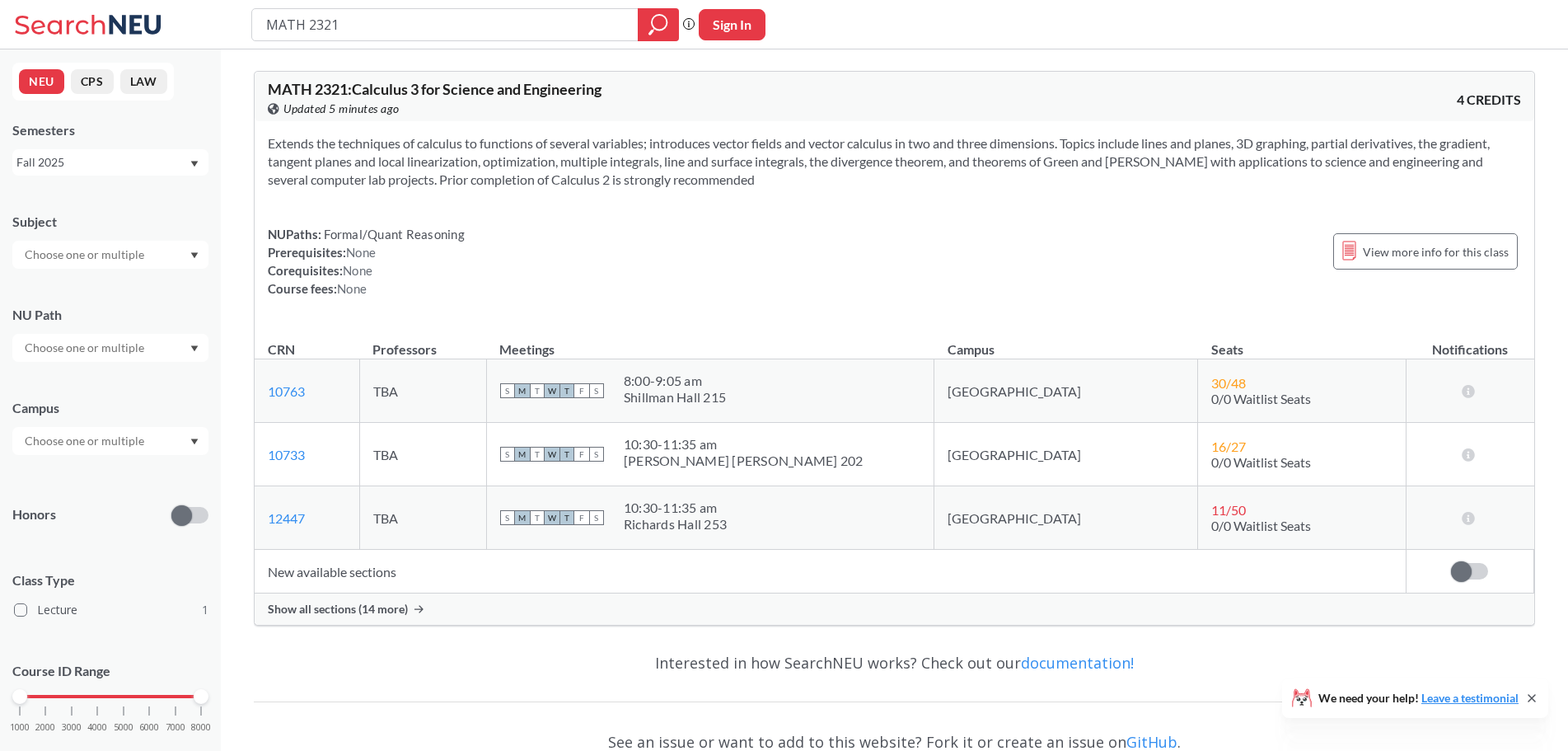
drag, startPoint x: 59, startPoint y: 154, endPoint x: 67, endPoint y: 159, distance: 9.4
click at [61, 155] on div "Fall 2025" at bounding box center [102, 162] width 172 height 18
click at [90, 211] on div "Fall 2024" at bounding box center [114, 205] width 186 height 18
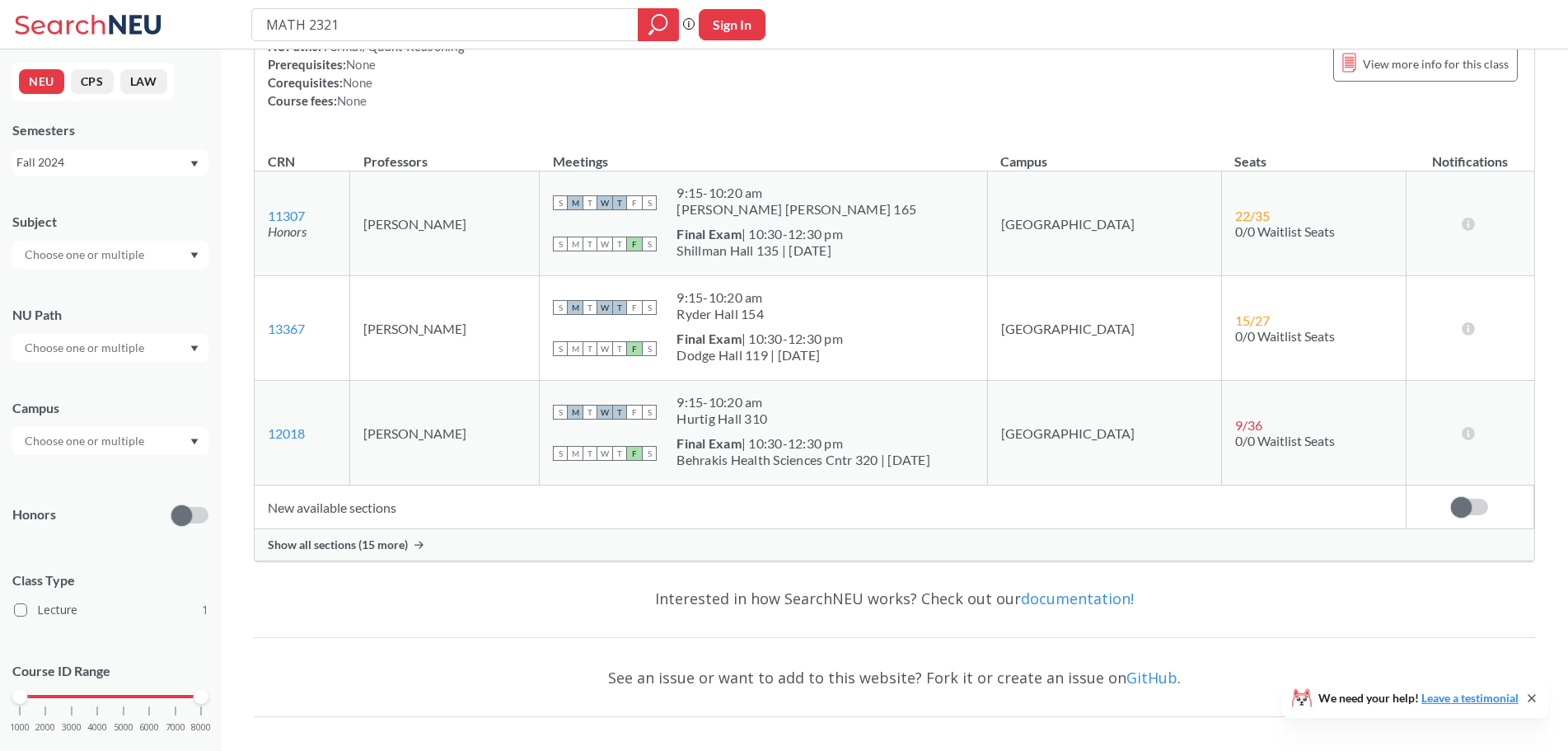
scroll to position [220, 0]
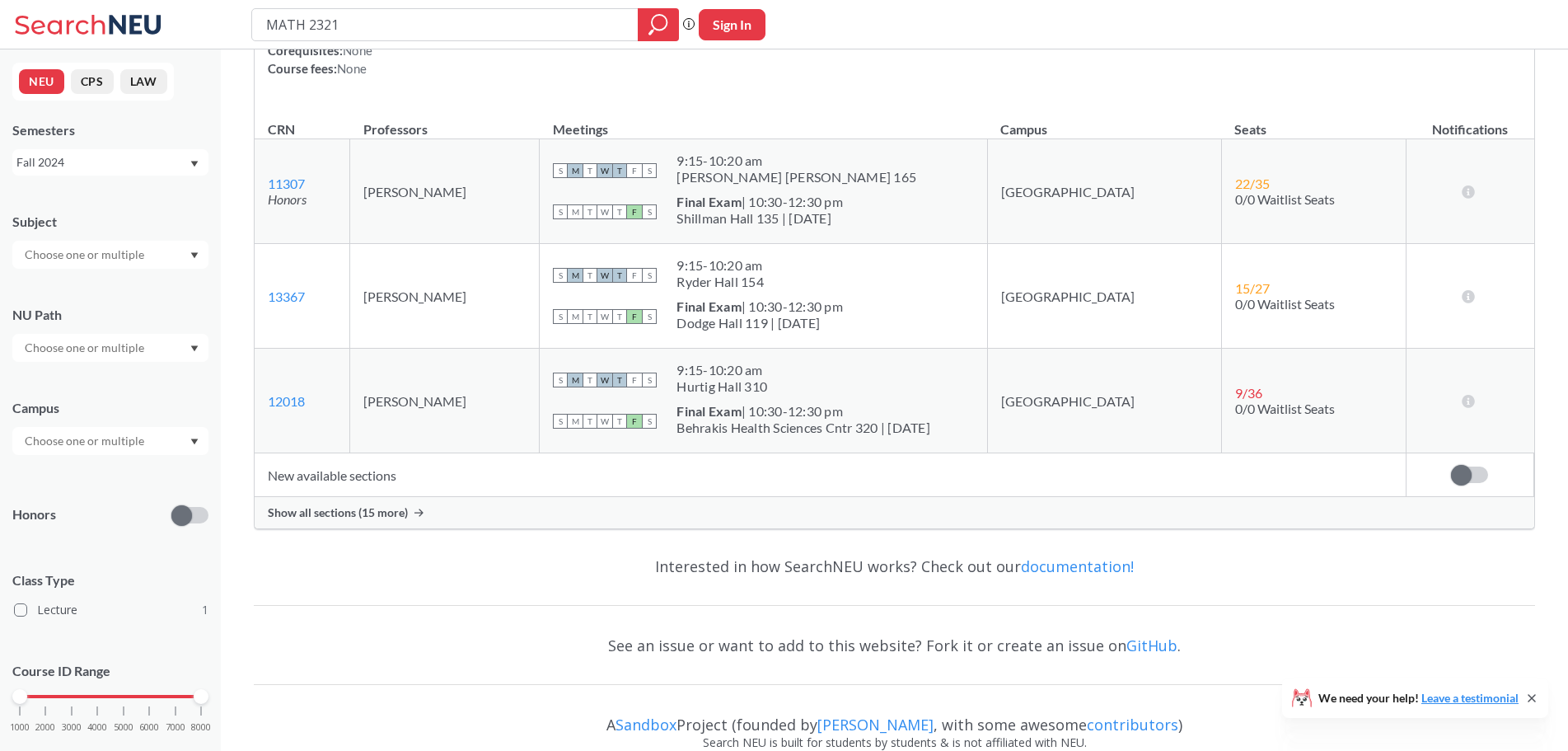
click at [440, 506] on div "Show all sections (15 more)" at bounding box center [895, 513] width 1280 height 31
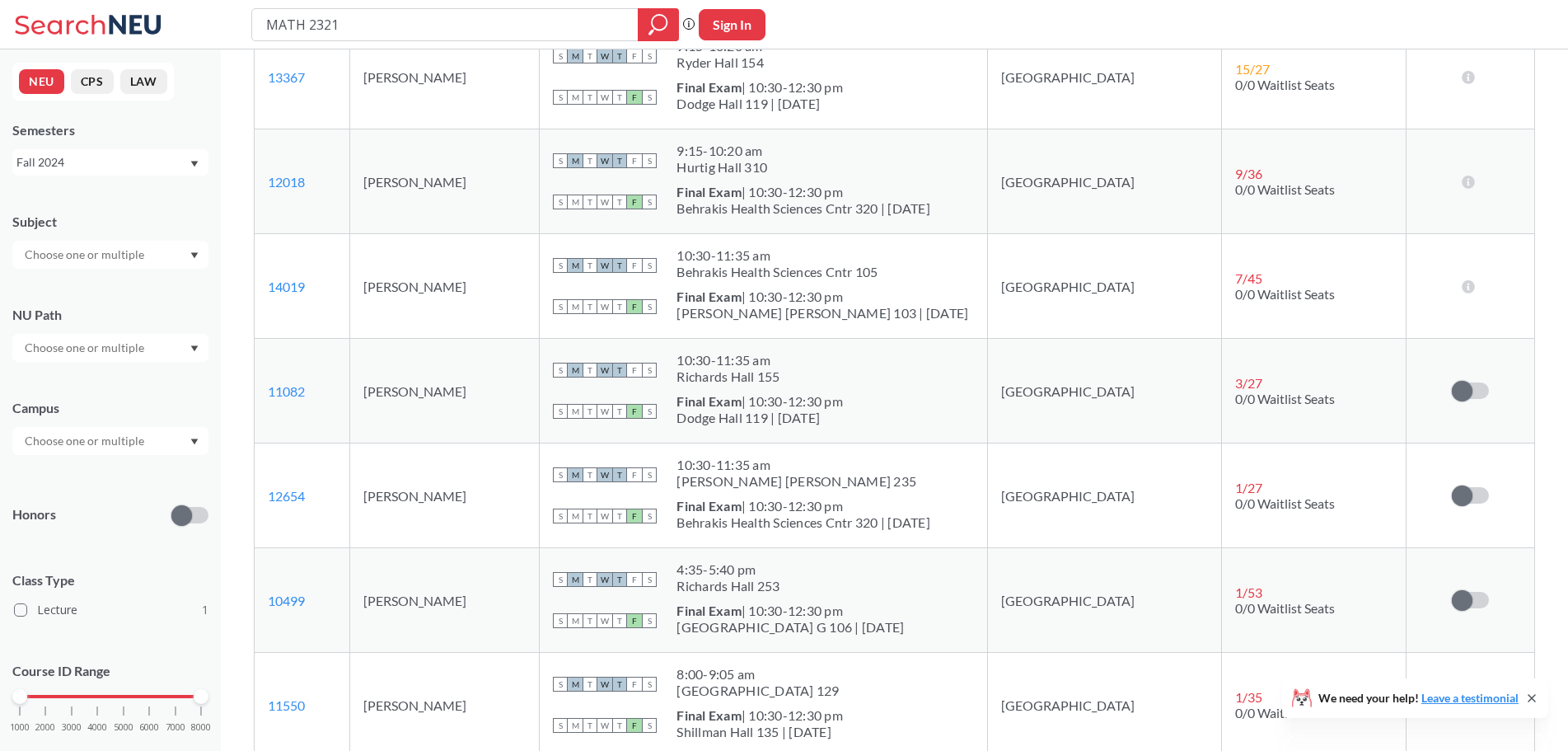
scroll to position [660, 0]
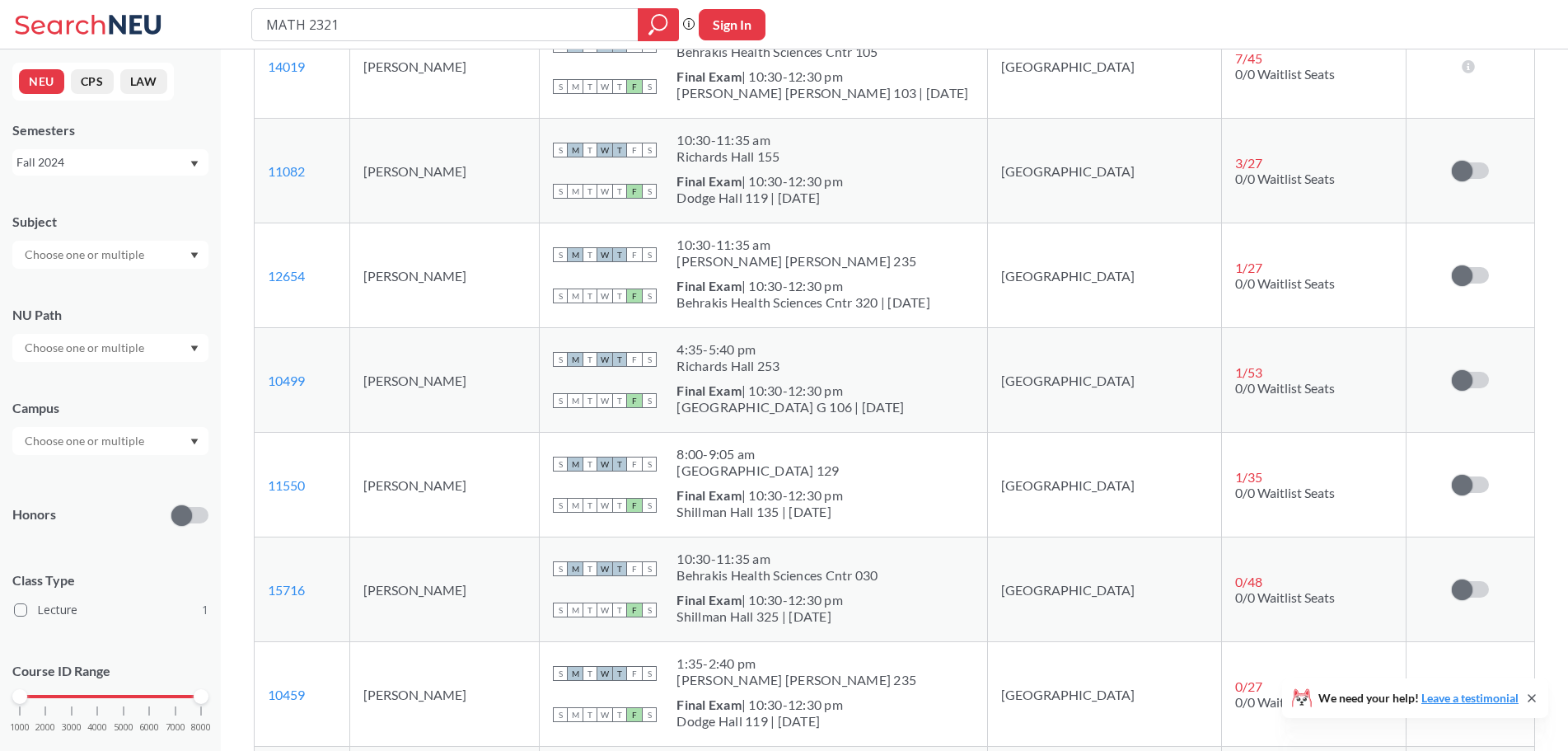
click at [418, 274] on td "[PERSON_NAME]" at bounding box center [445, 276] width 190 height 105
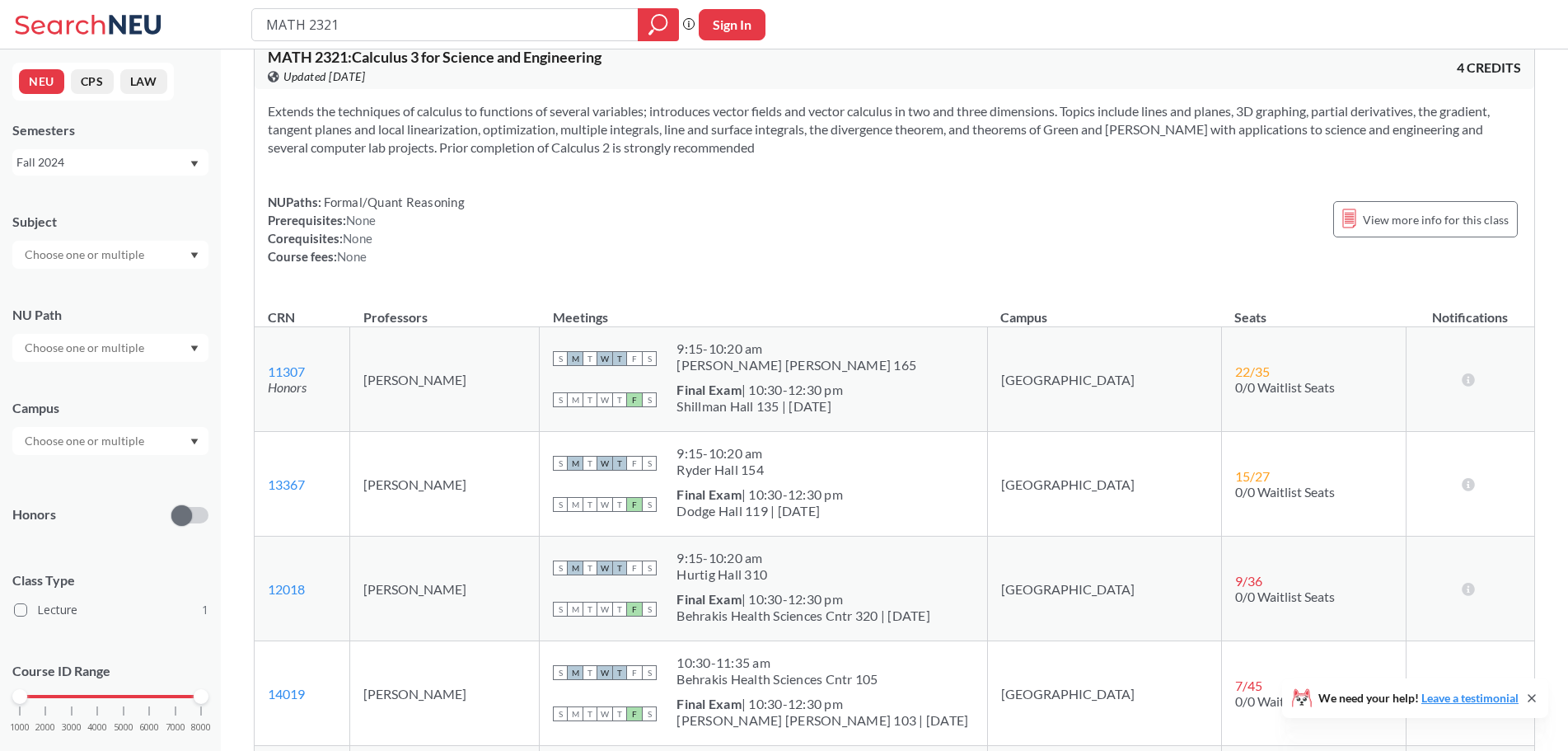
scroll to position [0, 0]
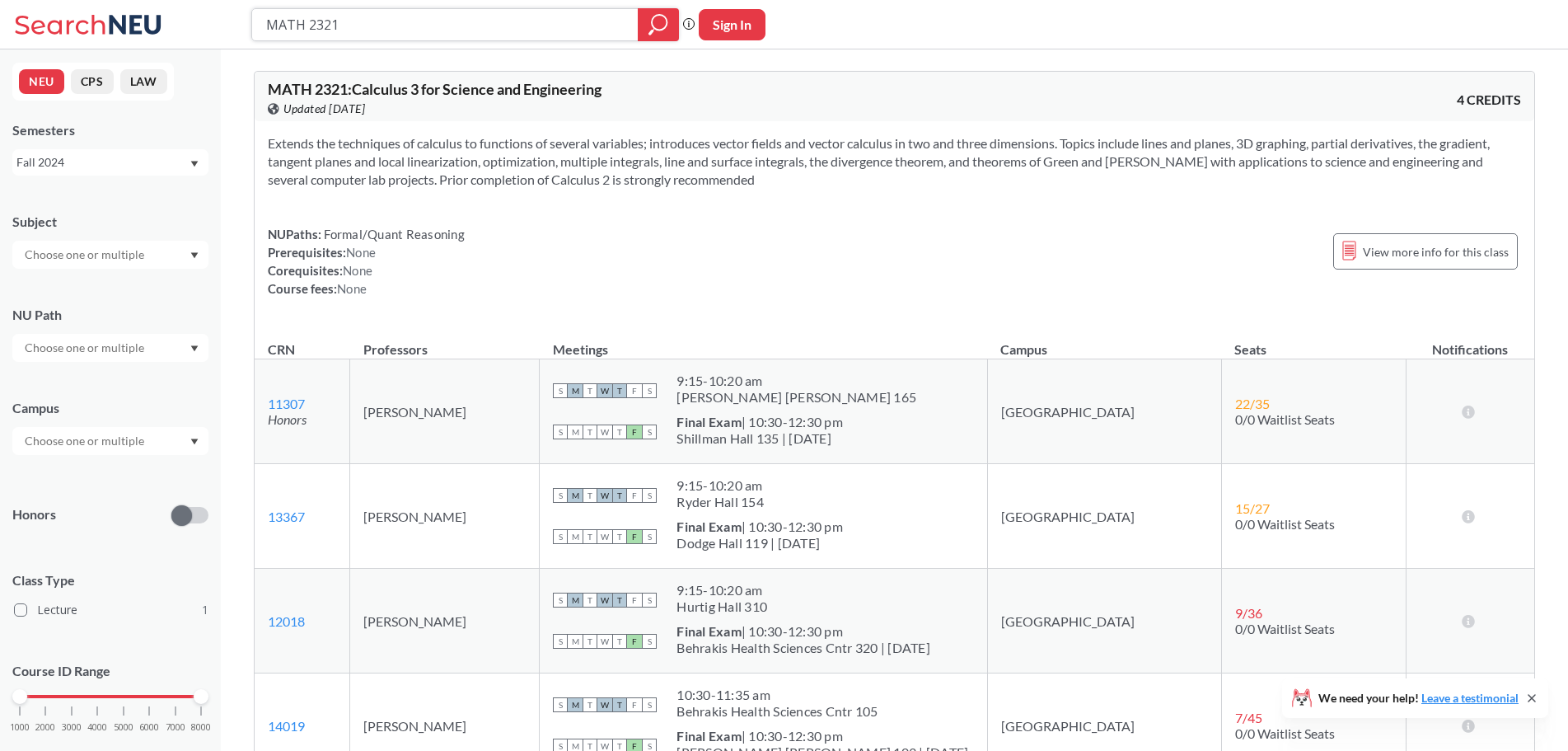
click at [379, 26] on input "MATH 2321" at bounding box center [445, 24] width 362 height 28
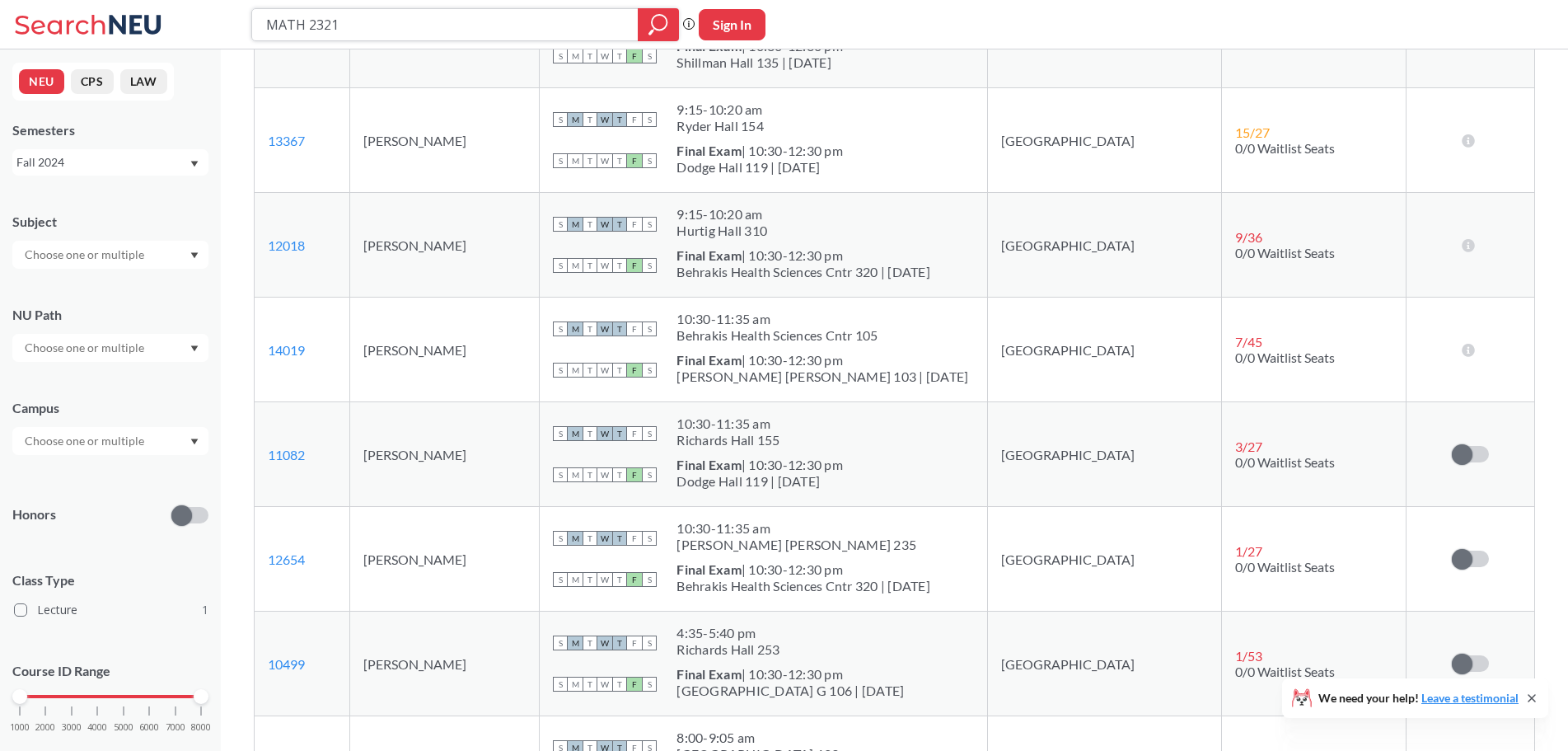
scroll to position [660, 0]
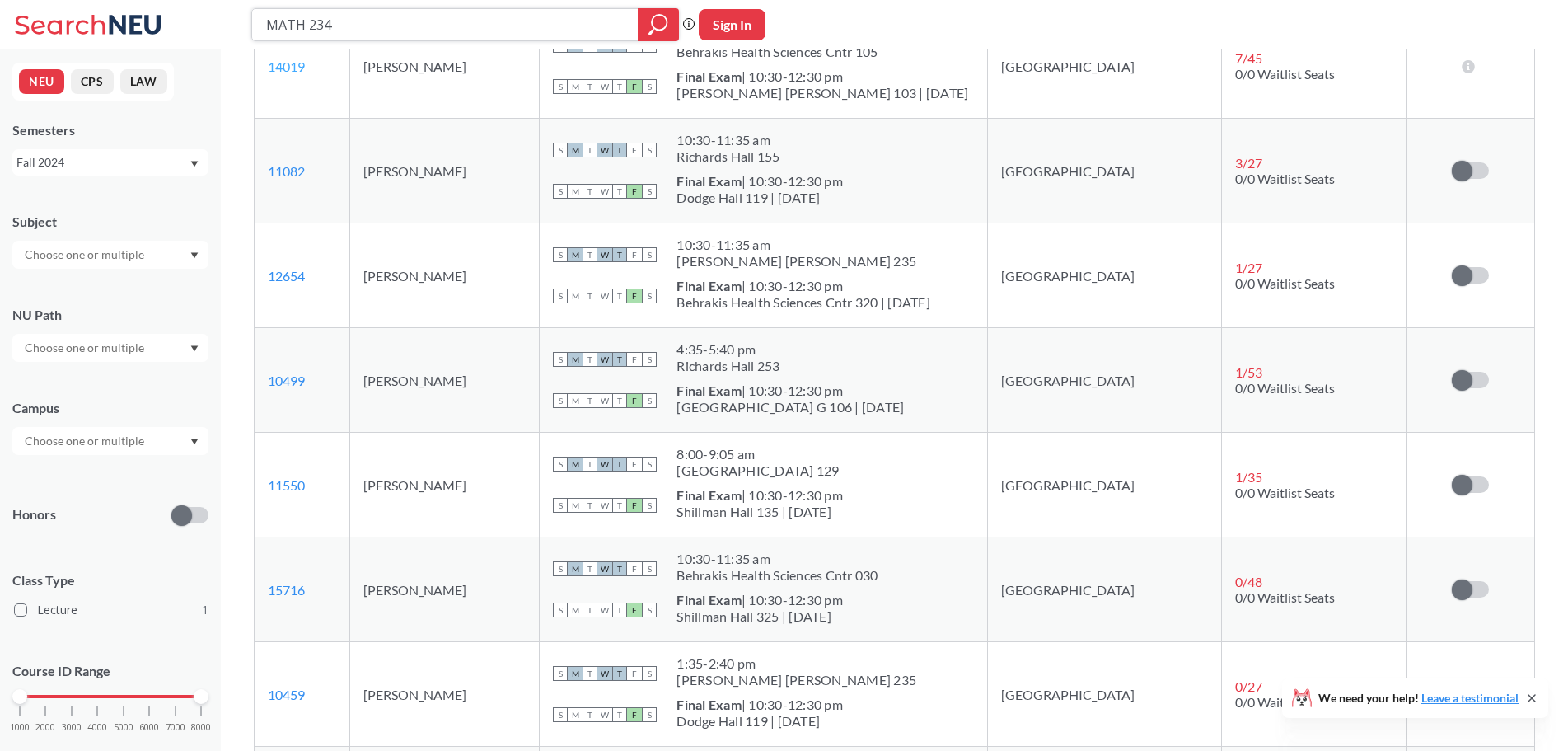
type input "MATH 2341"
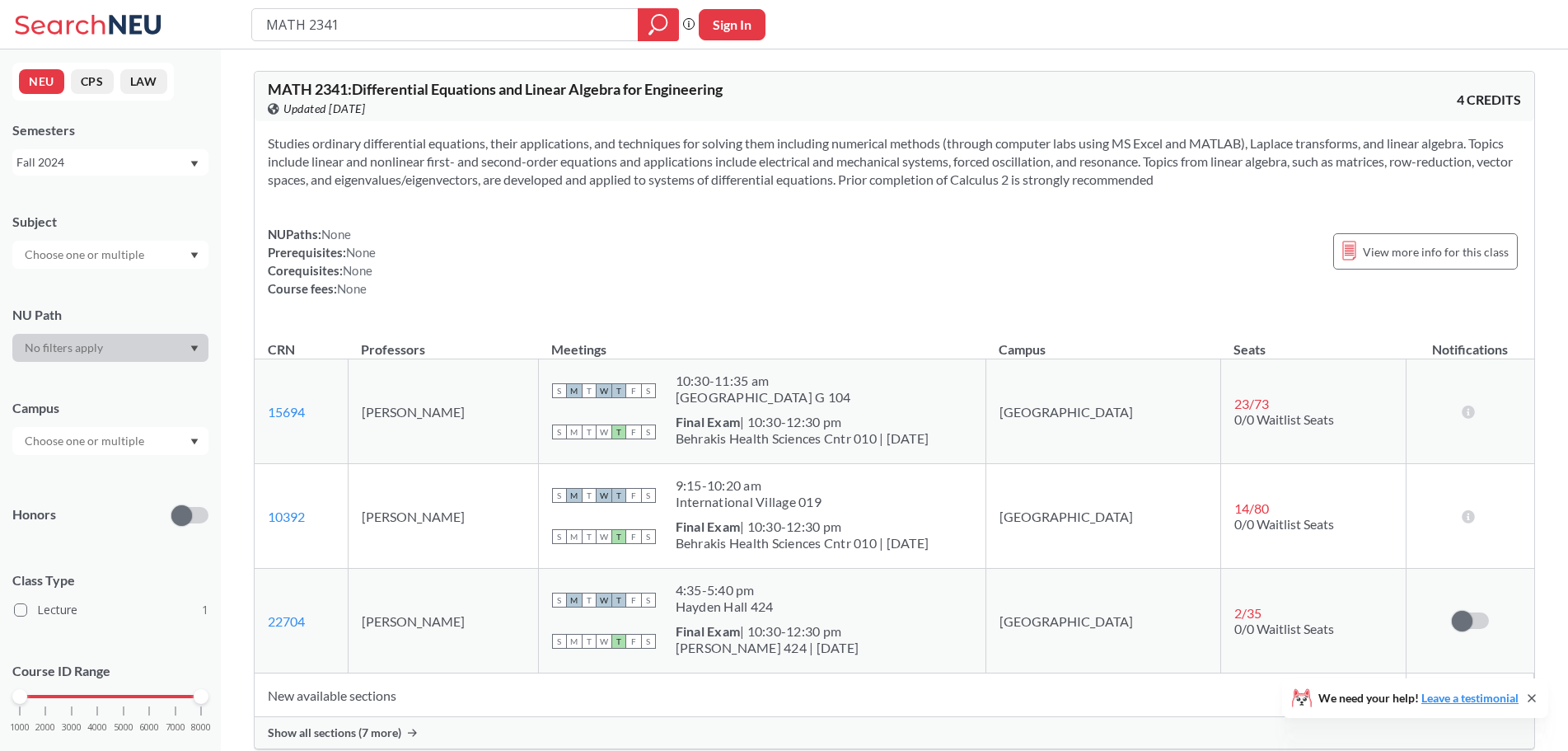
click at [163, 171] on div "Fall 2024" at bounding box center [111, 161] width 196 height 26
click at [90, 223] on div "Fall 2022" at bounding box center [114, 219] width 186 height 18
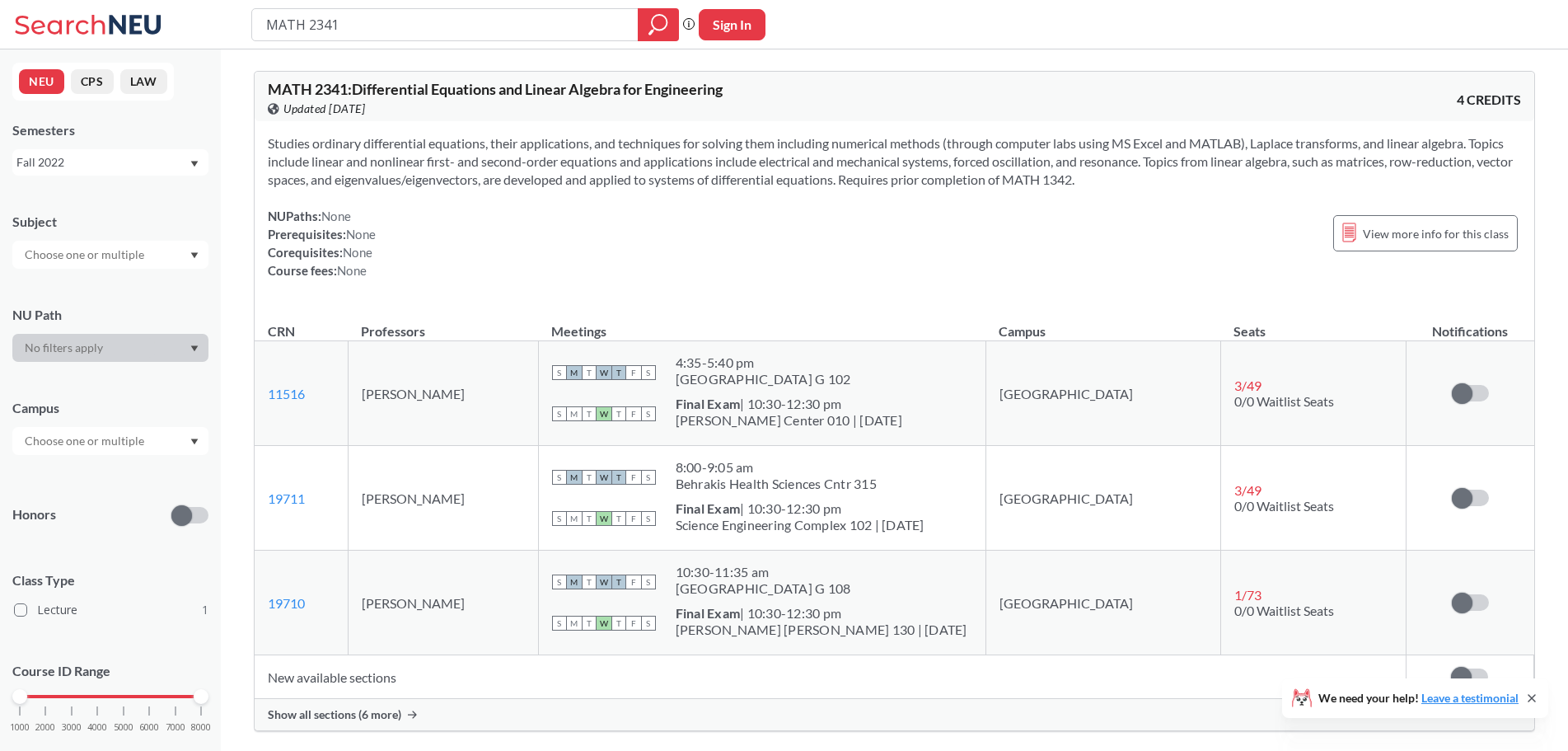
click at [448, 730] on div "Show all sections (6 more)" at bounding box center [895, 714] width 1280 height 31
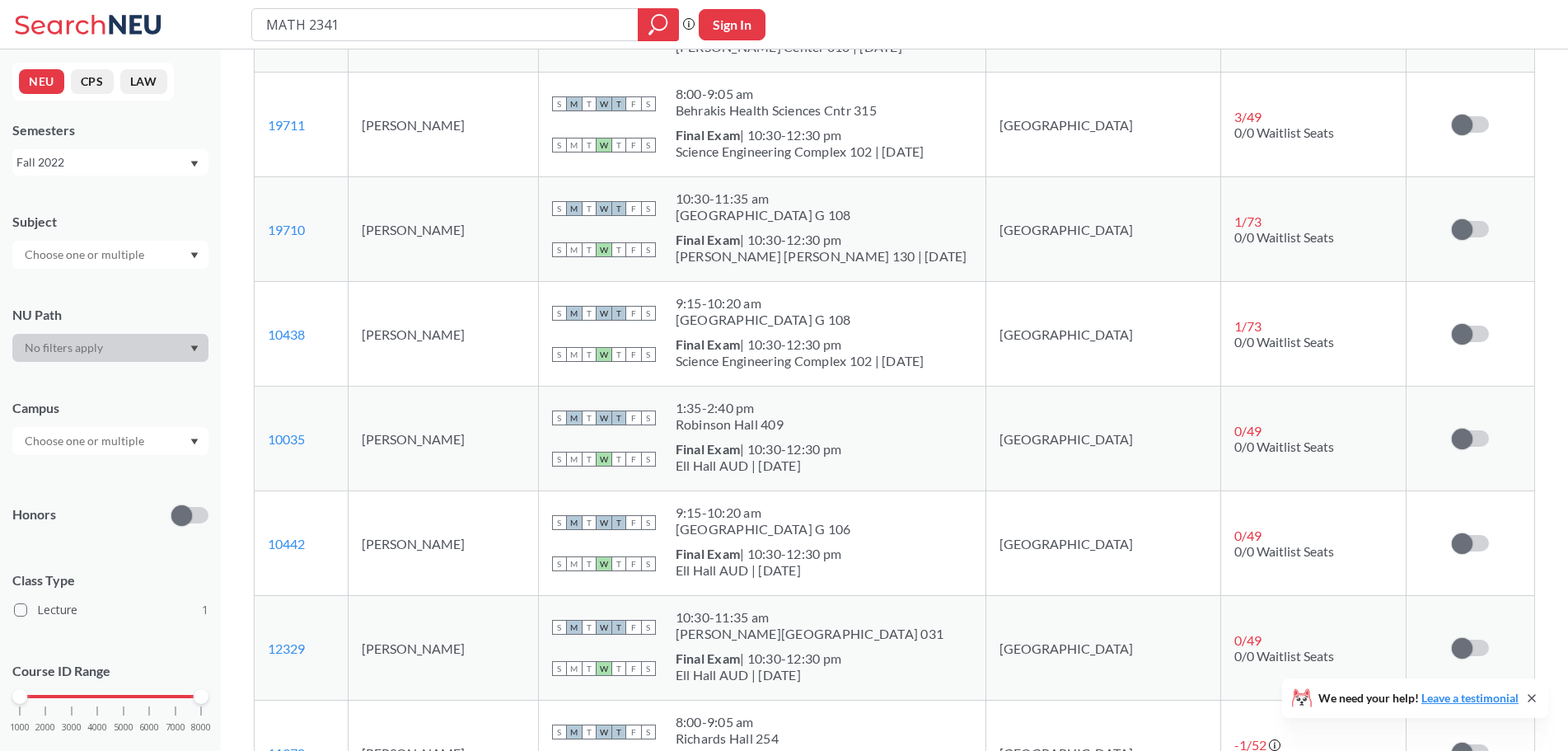
scroll to position [214, 0]
